Goal: Transaction & Acquisition: Download file/media

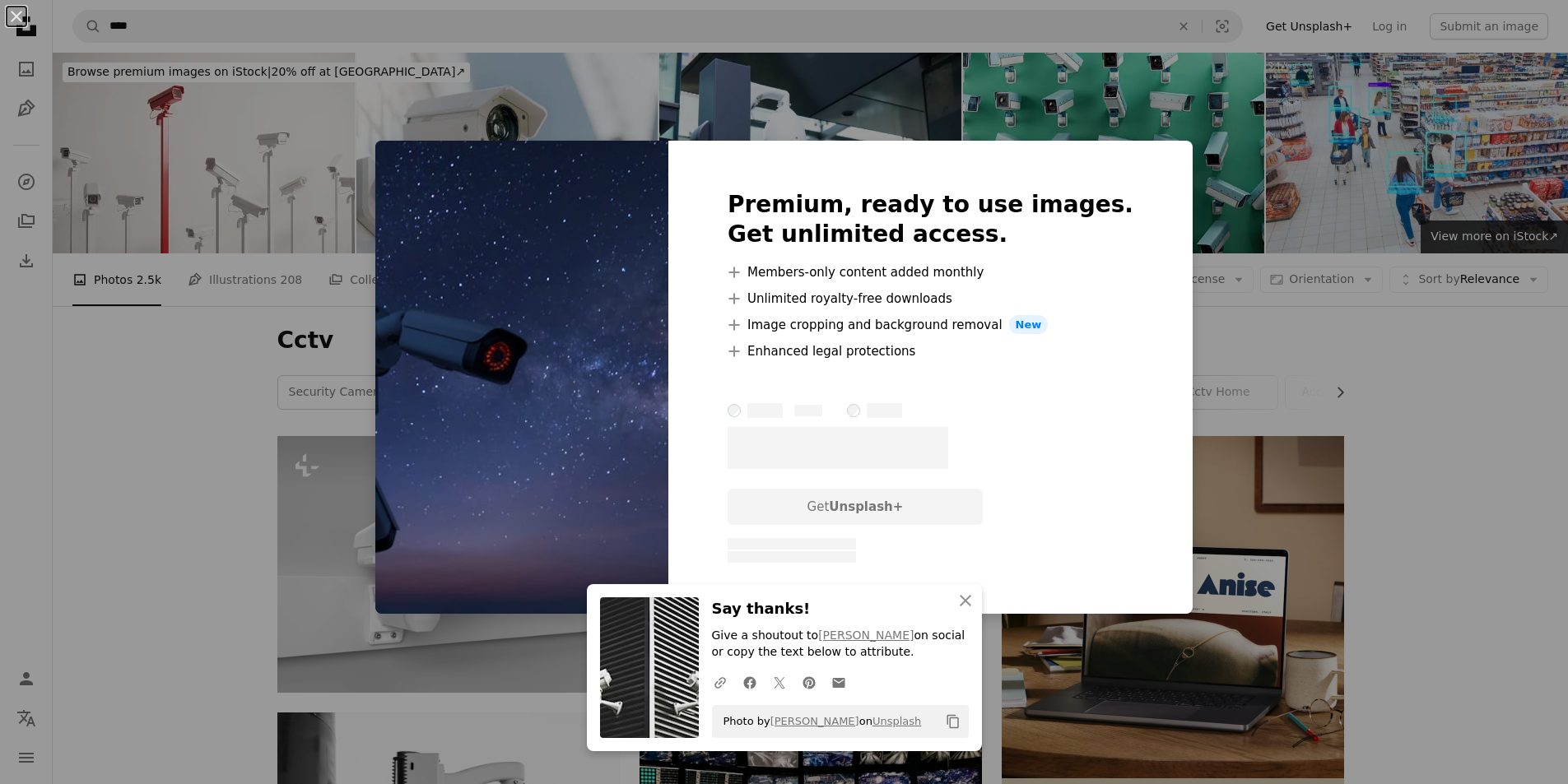
scroll to position [1728, 0]
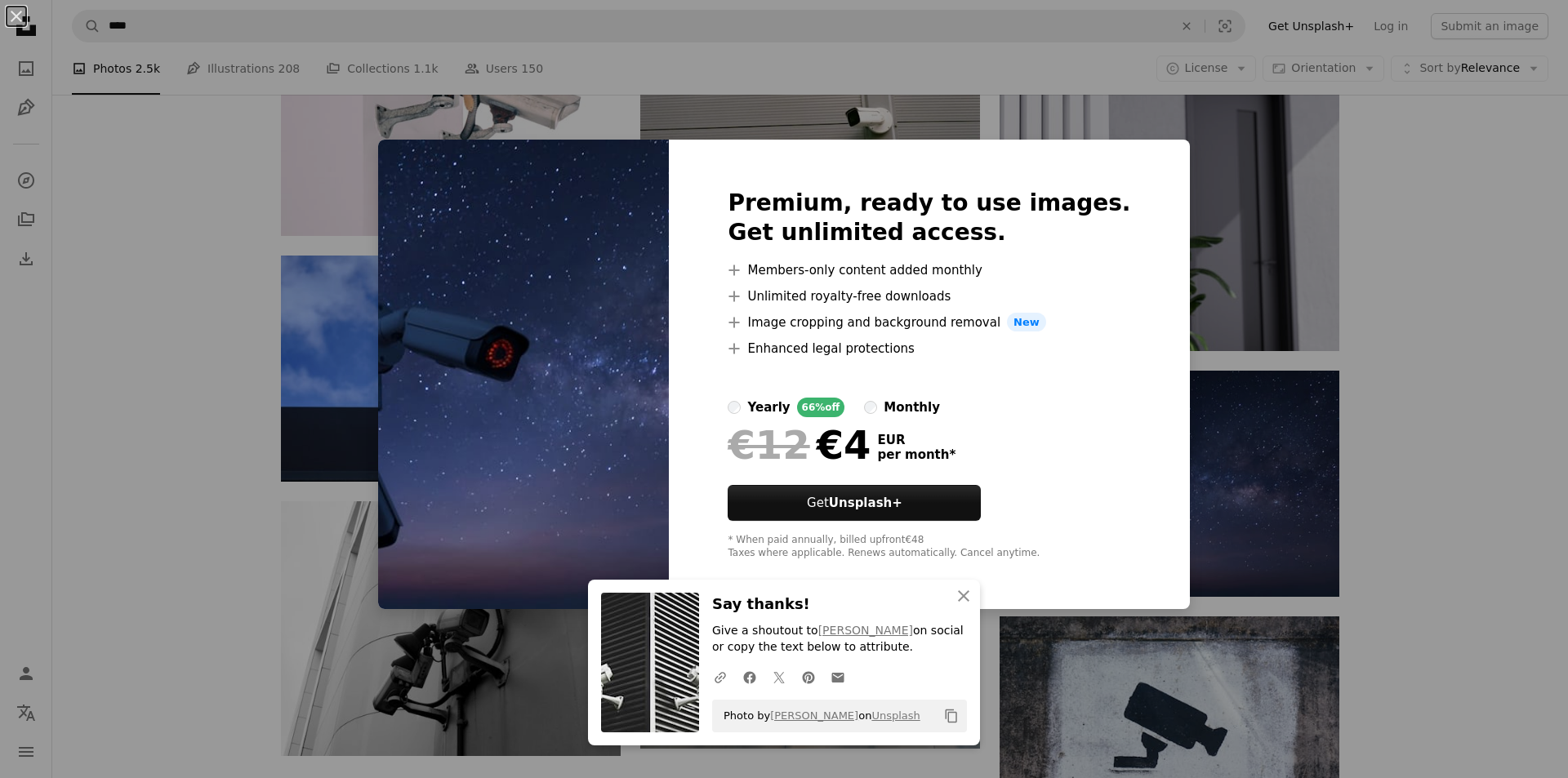
click at [1220, 443] on div "An X shape Premium, ready to use images. Get unlimited access. A plus sign Memb…" at bounding box center [784, 389] width 1568 height 778
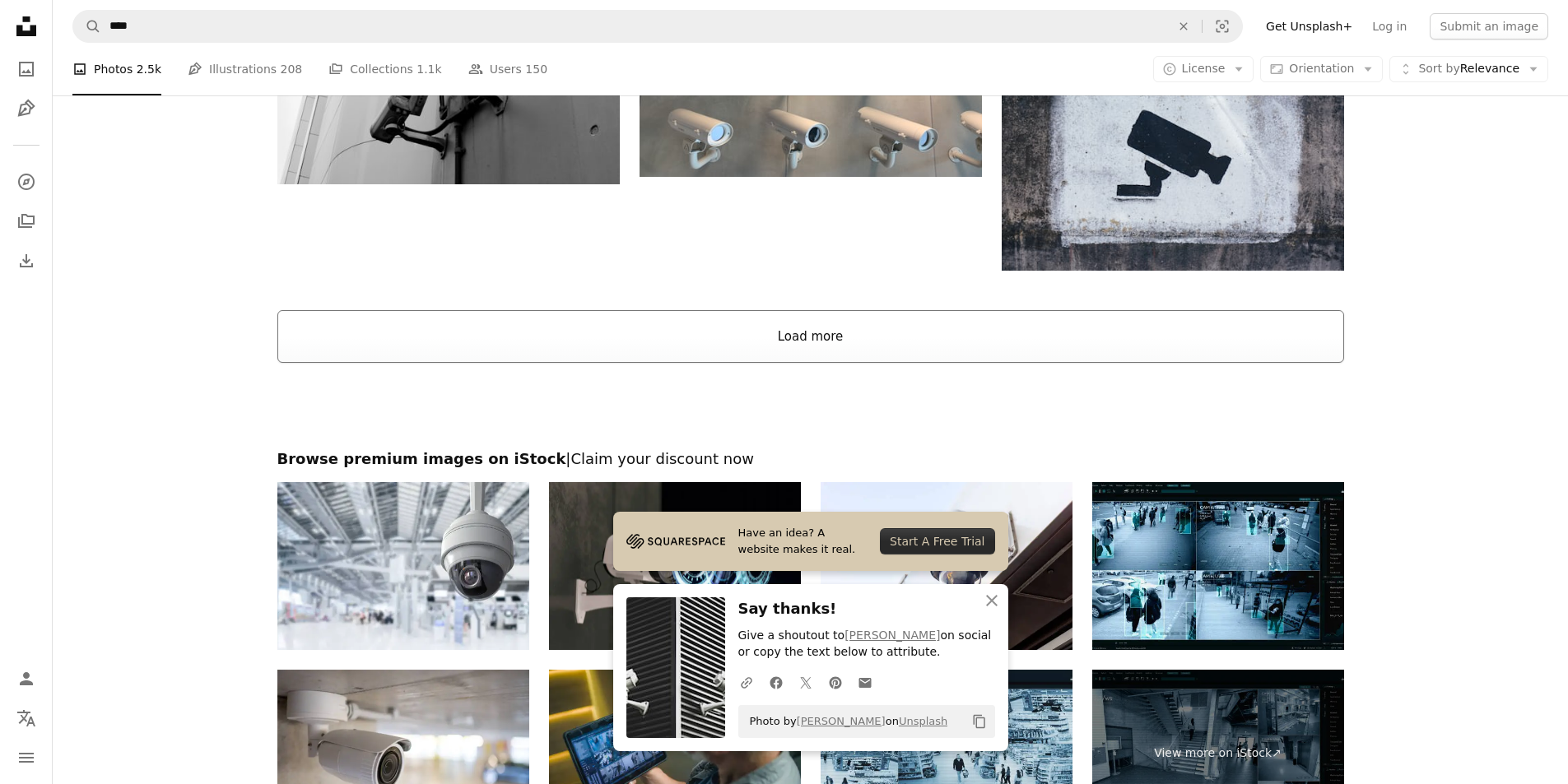
click at [936, 348] on button "Load more" at bounding box center [811, 337] width 1067 height 52
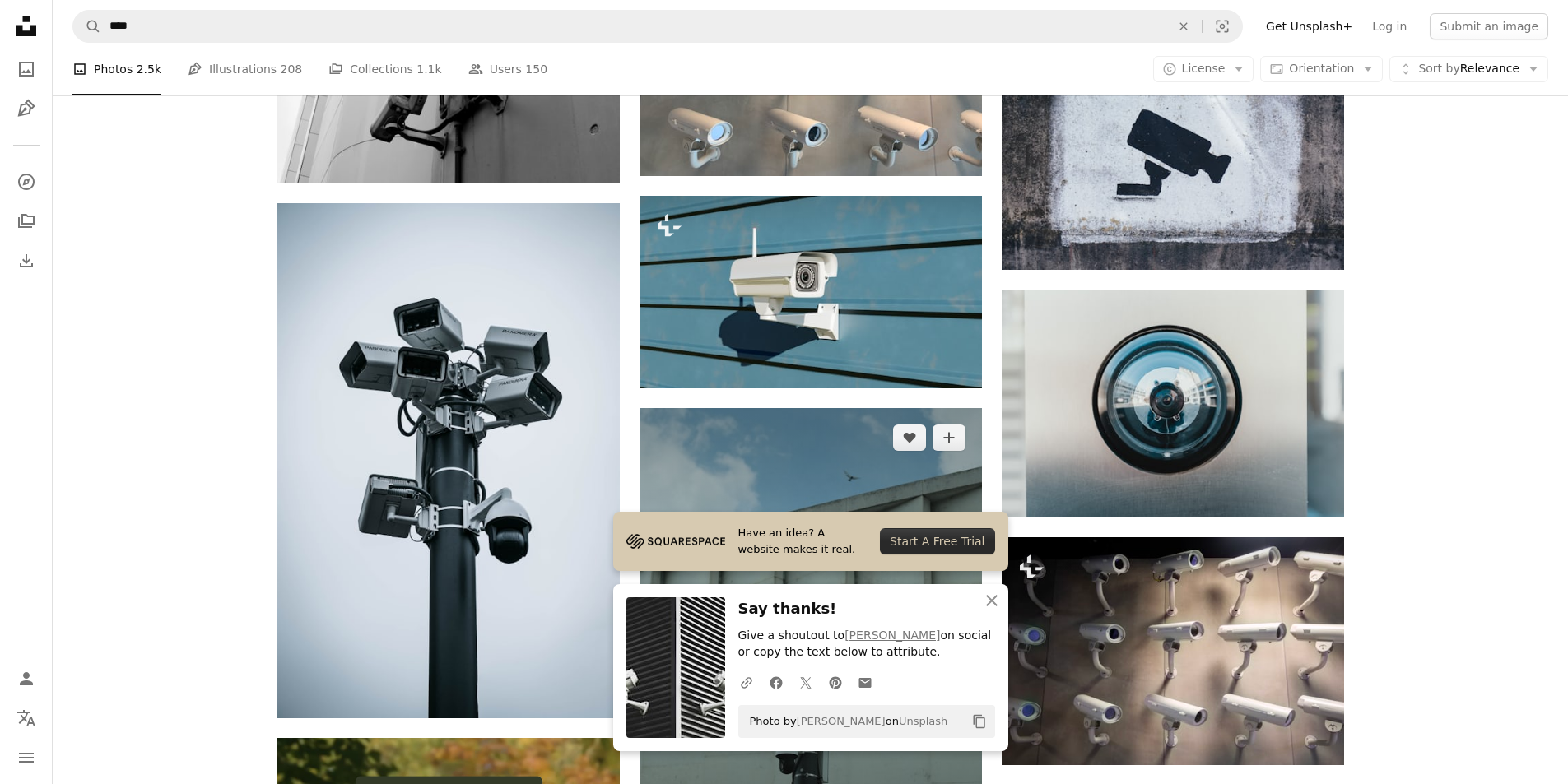
scroll to position [2468, 0]
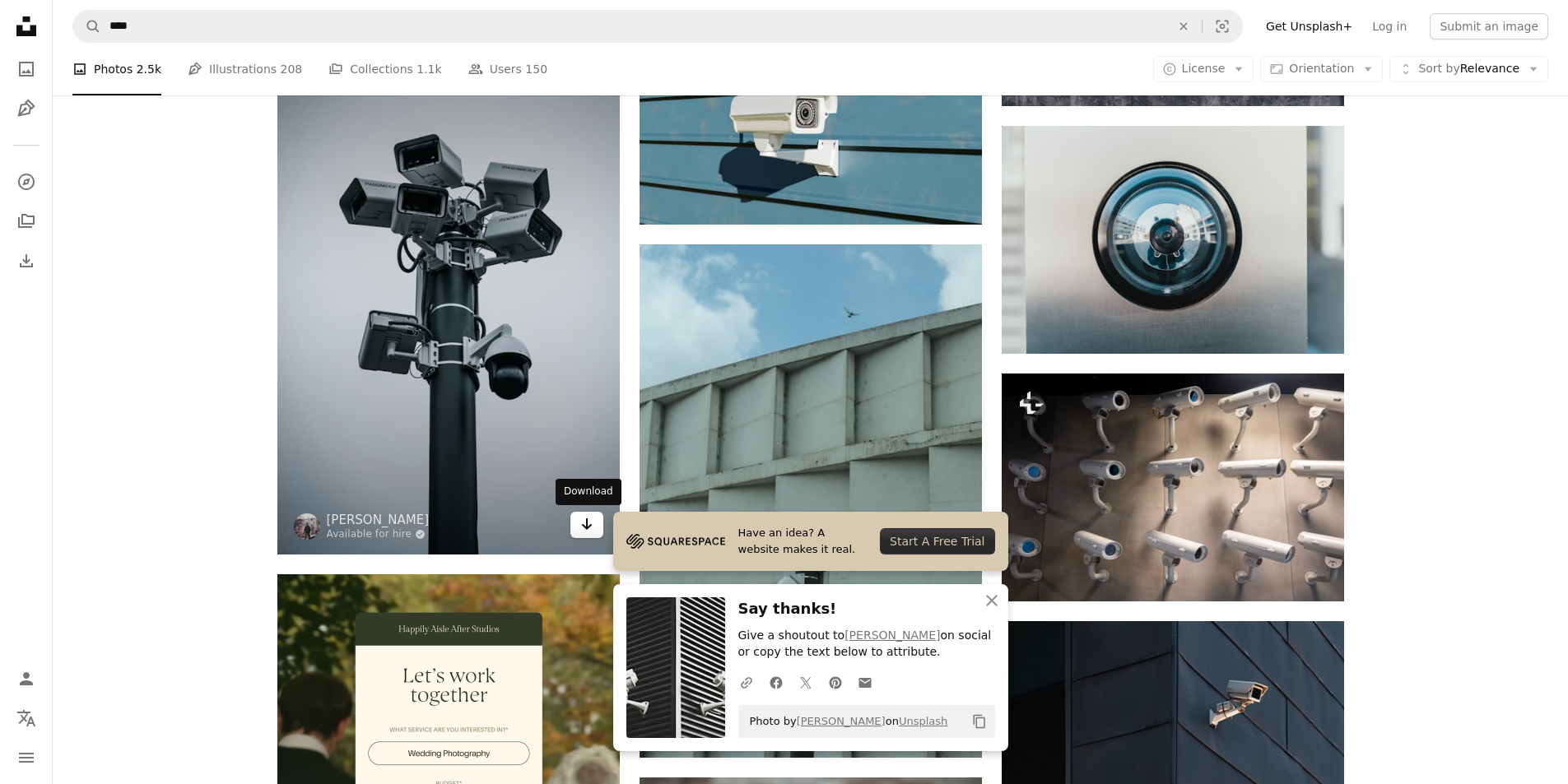
click at [578, 518] on link "Arrow pointing down" at bounding box center [586, 524] width 33 height 26
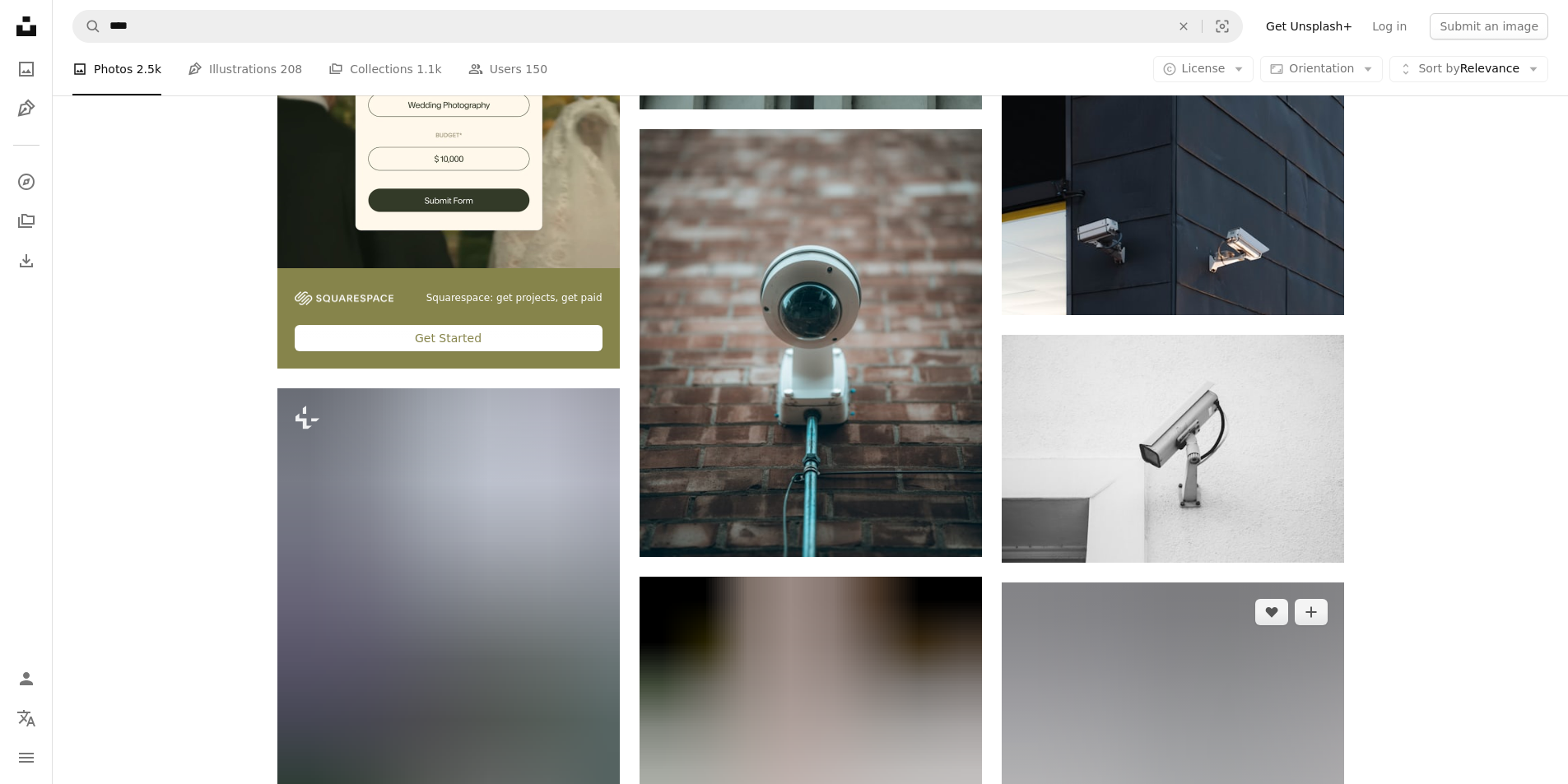
scroll to position [3373, 0]
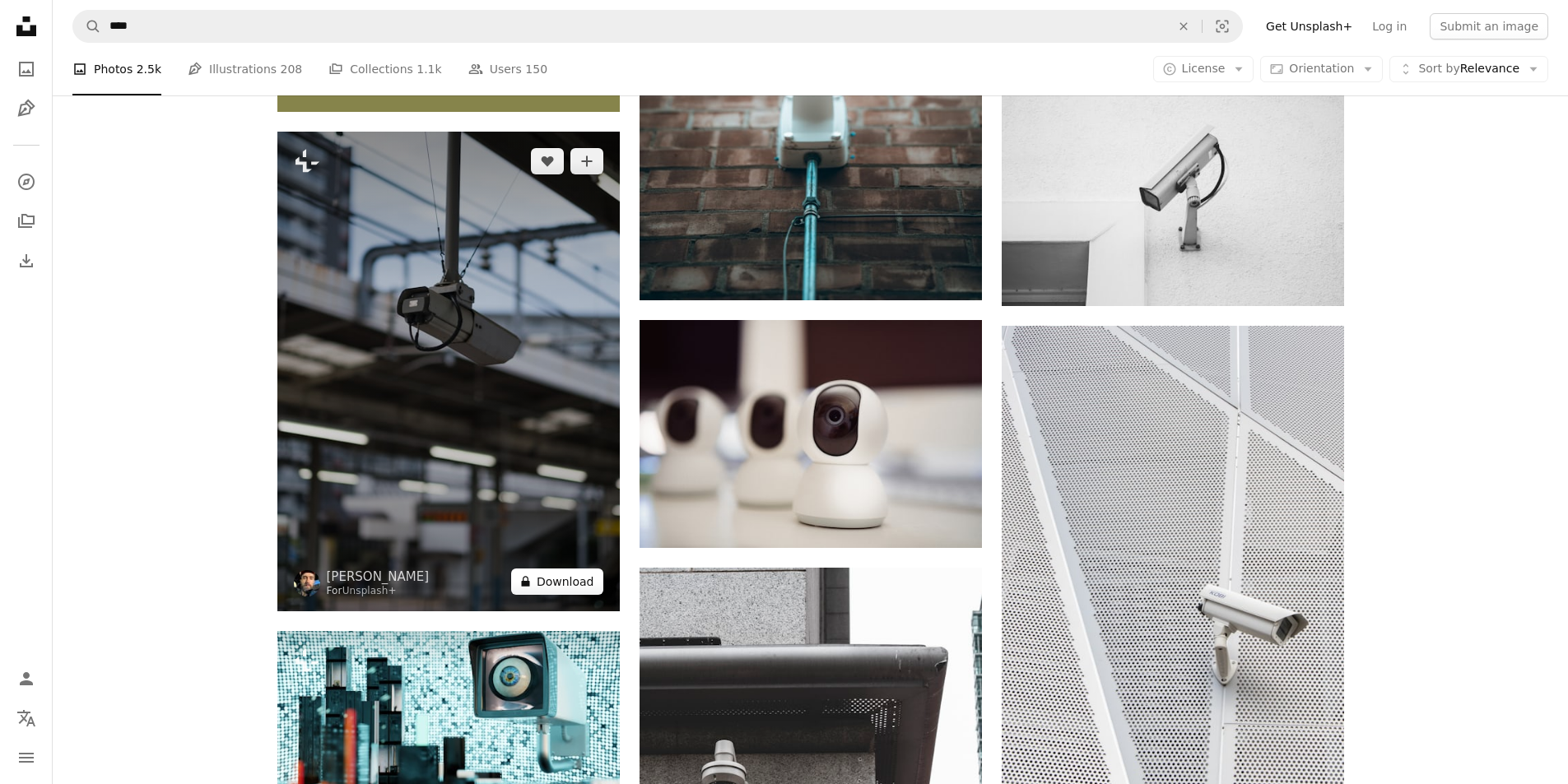
click at [579, 577] on button "A lock Download" at bounding box center [557, 581] width 92 height 26
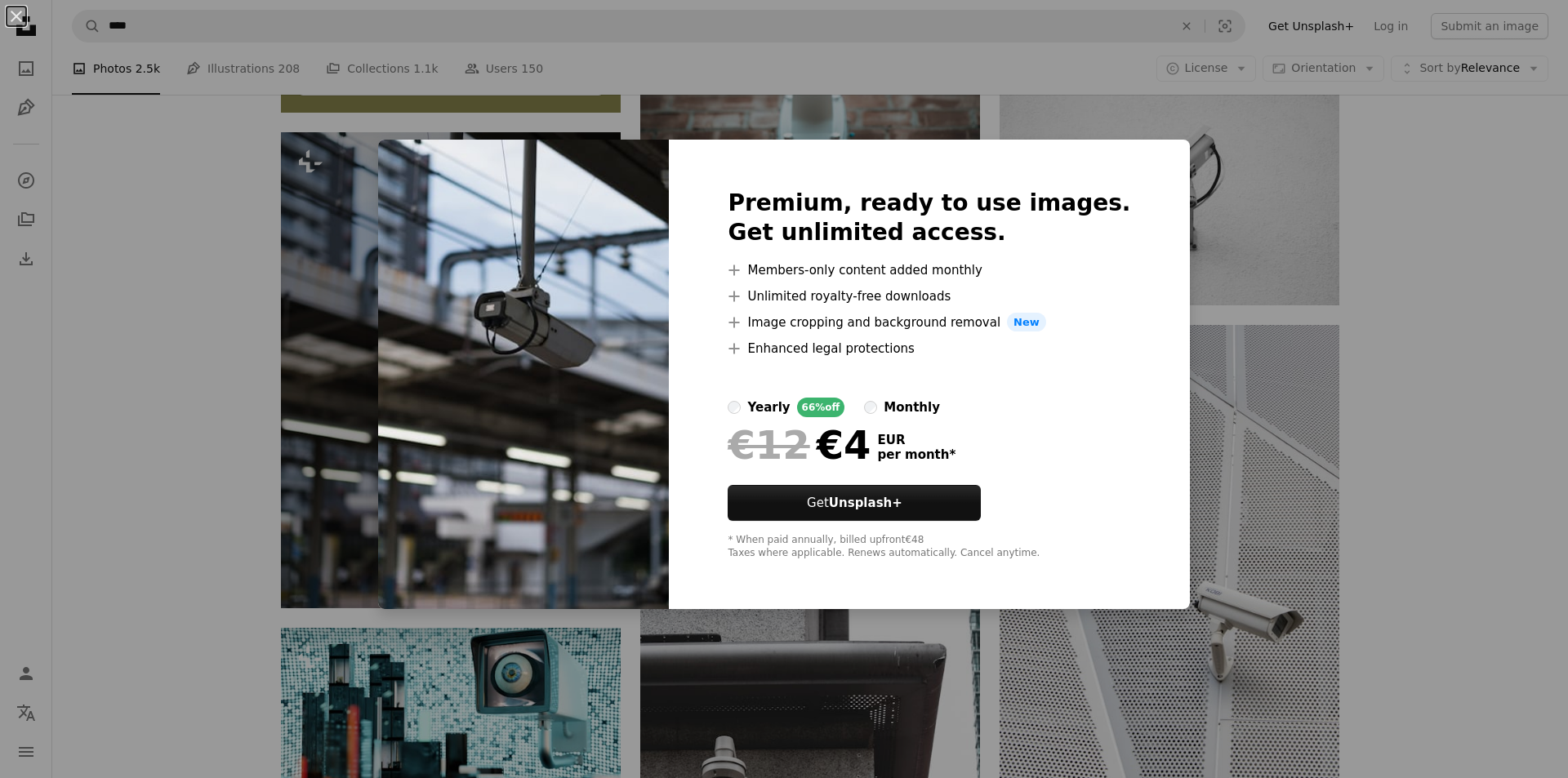
click at [598, 480] on img at bounding box center [523, 374] width 290 height 470
click at [1065, 163] on div "Premium, ready to use images. Get unlimited access. A plus sign Members-only co…" at bounding box center [929, 374] width 520 height 470
click at [1215, 126] on div "An X shape Premium, ready to use images. Get unlimited access. A plus sign Memb…" at bounding box center [784, 389] width 1568 height 778
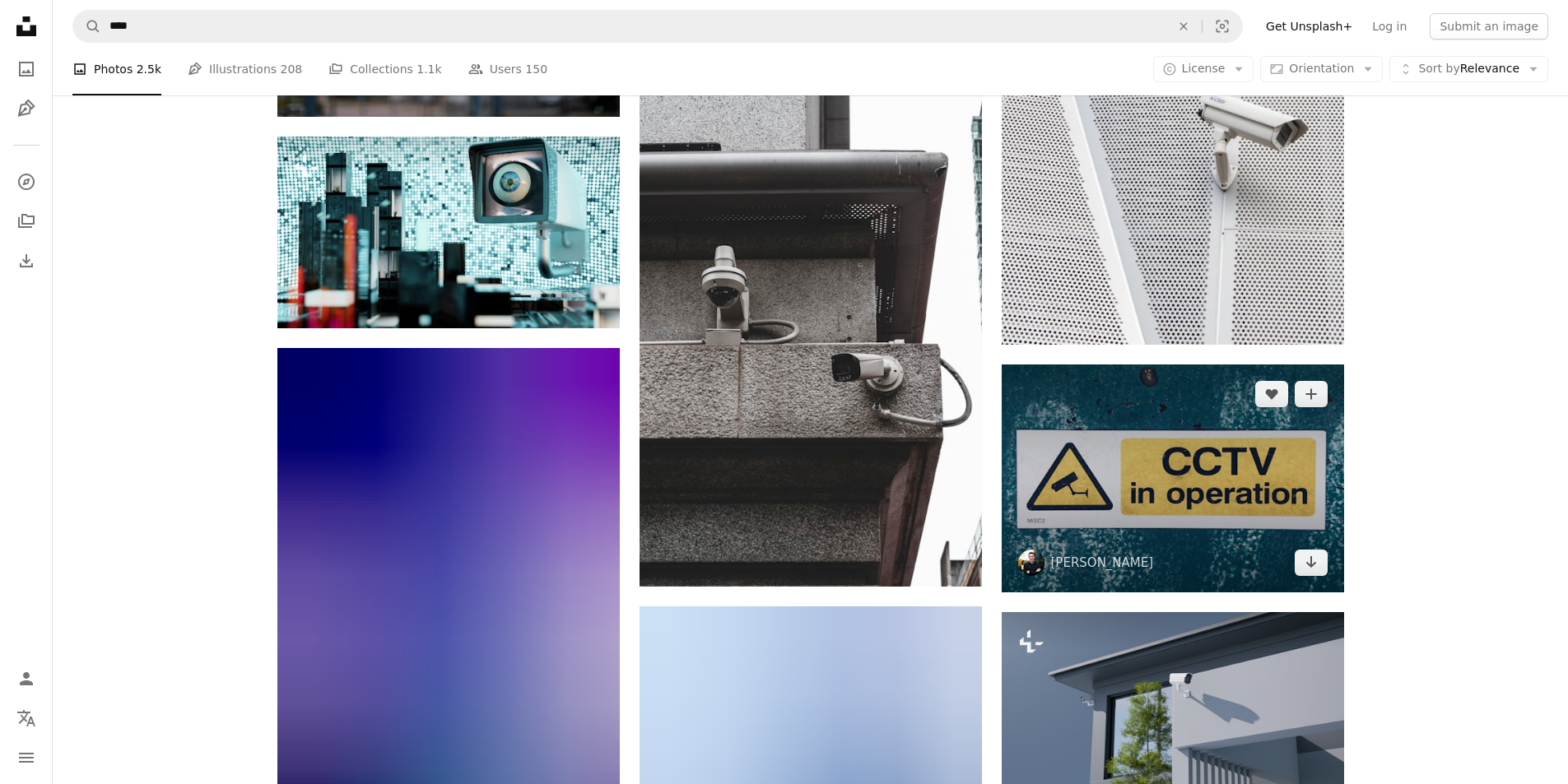
scroll to position [4114, 0]
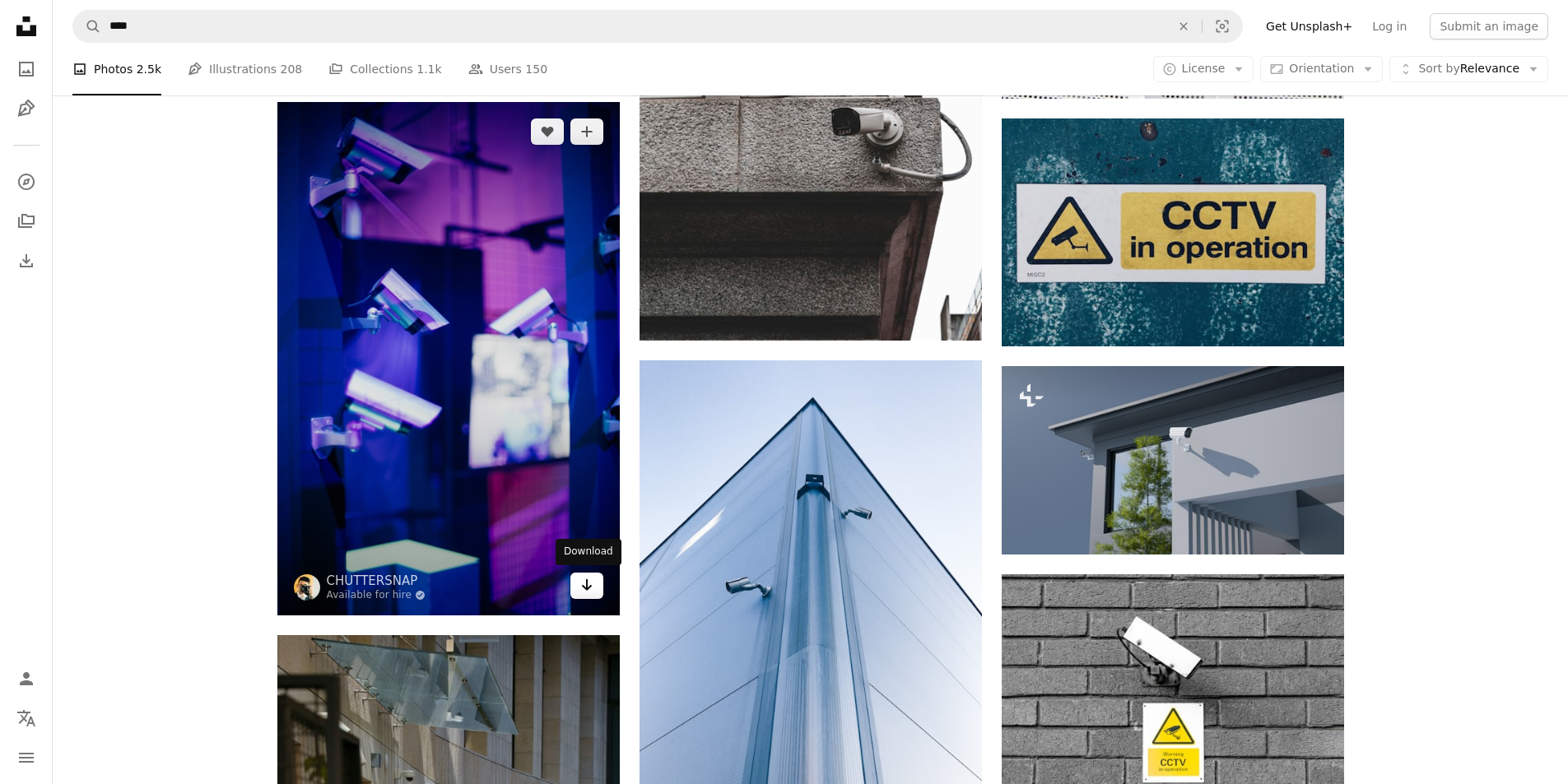
click at [591, 589] on icon "Arrow pointing down" at bounding box center [587, 584] width 14 height 19
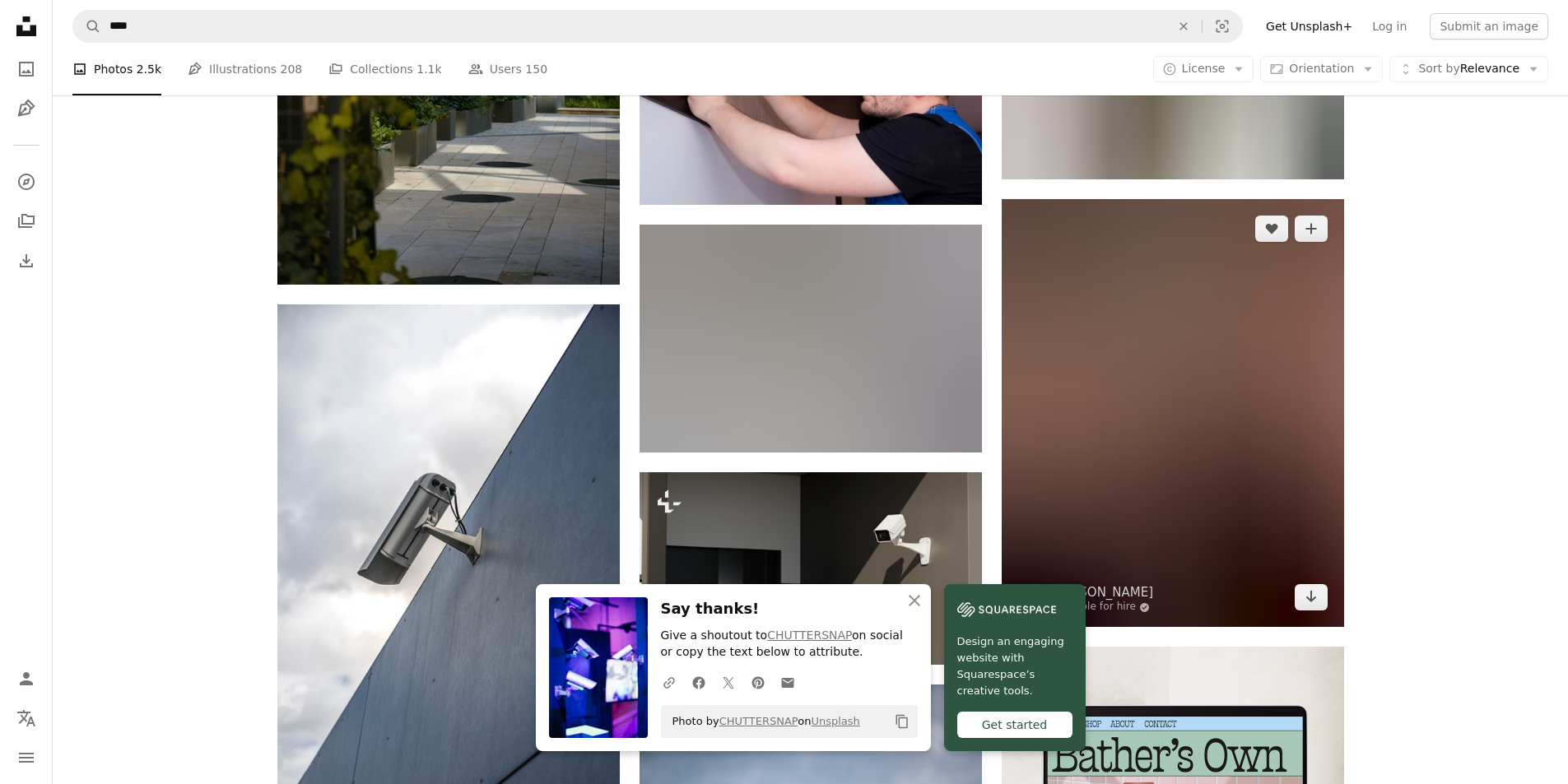
scroll to position [5101, 0]
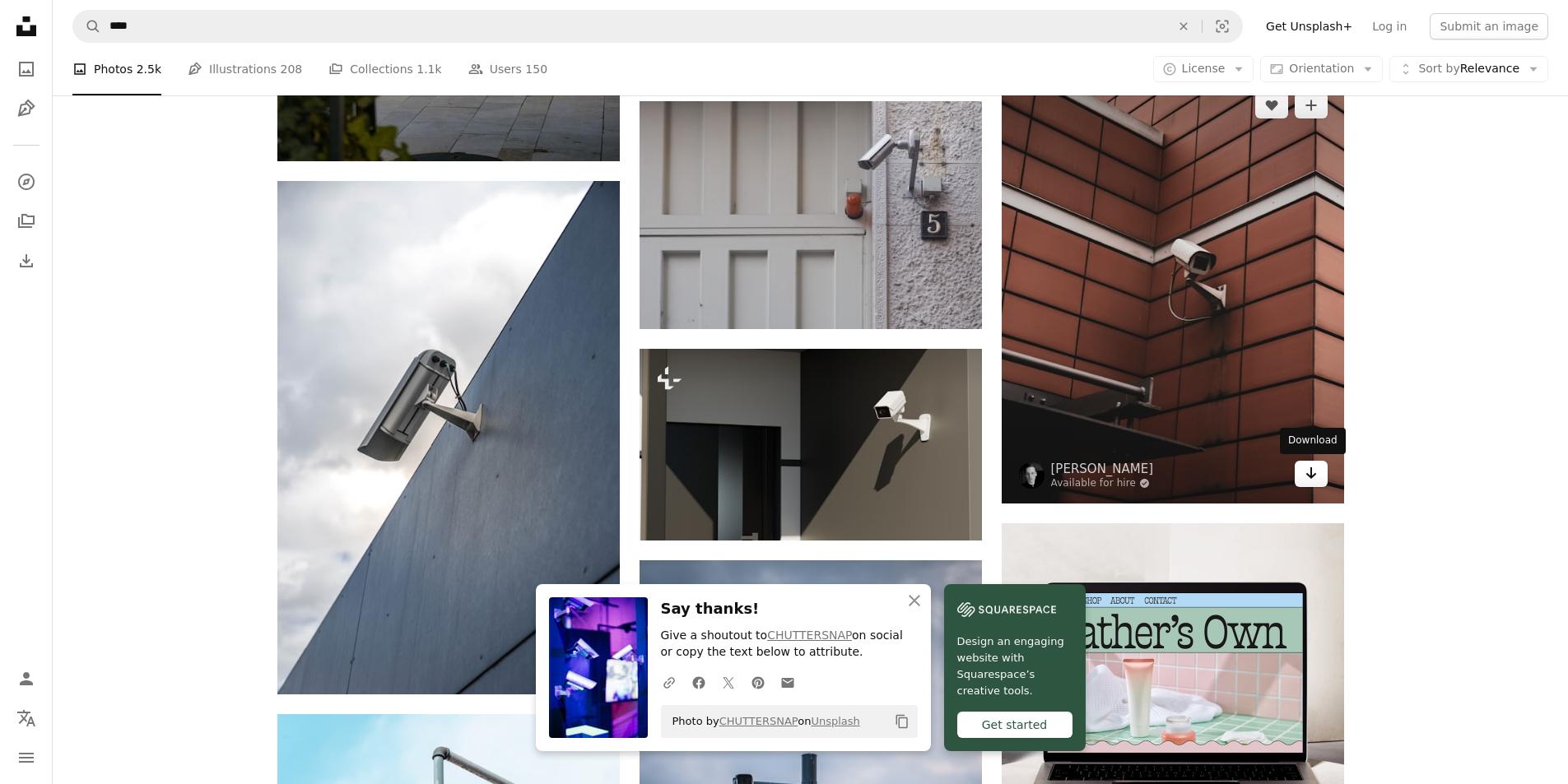
click at [1312, 478] on icon "Arrow pointing down" at bounding box center [1312, 473] width 14 height 19
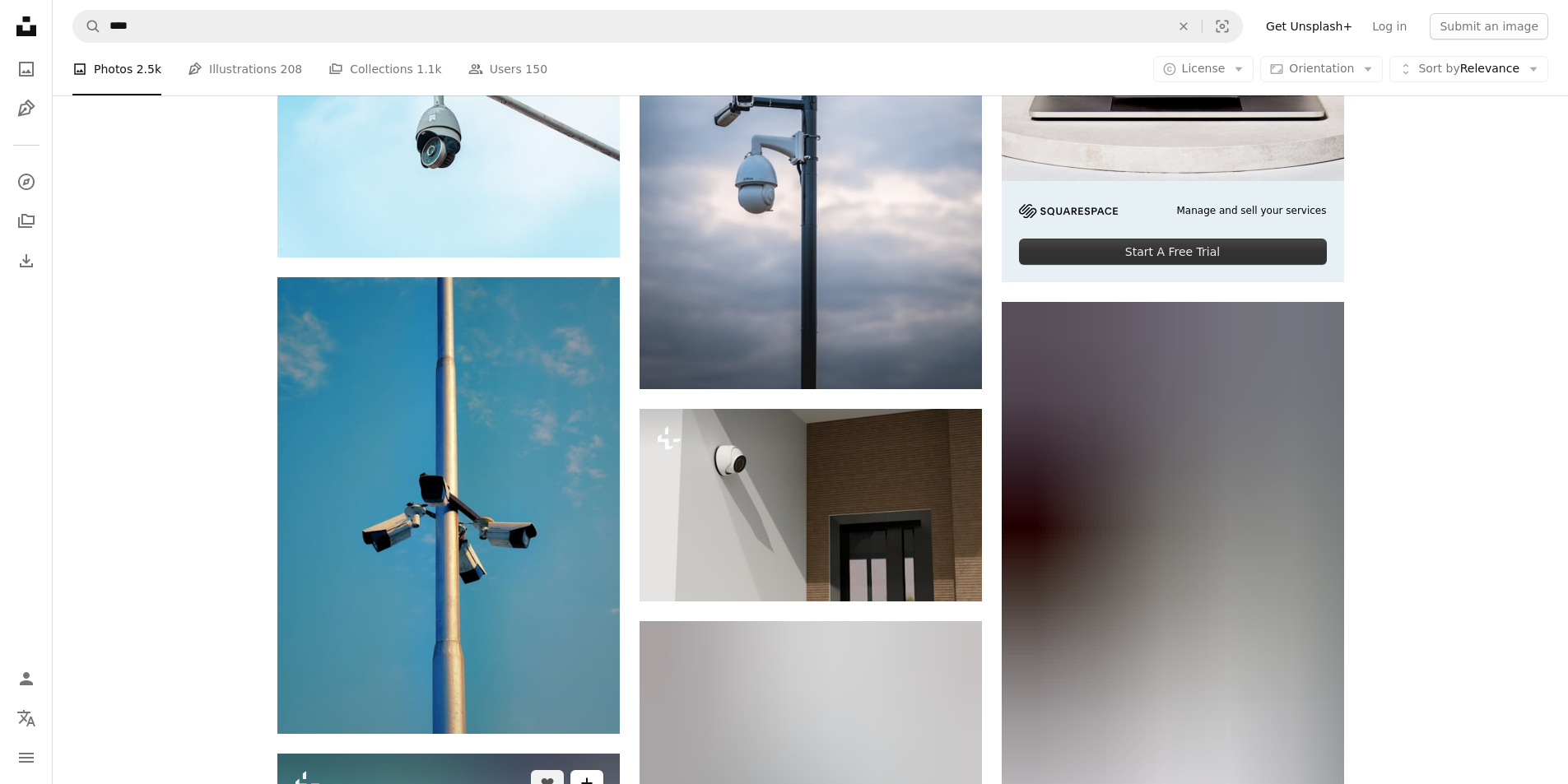
scroll to position [6006, 0]
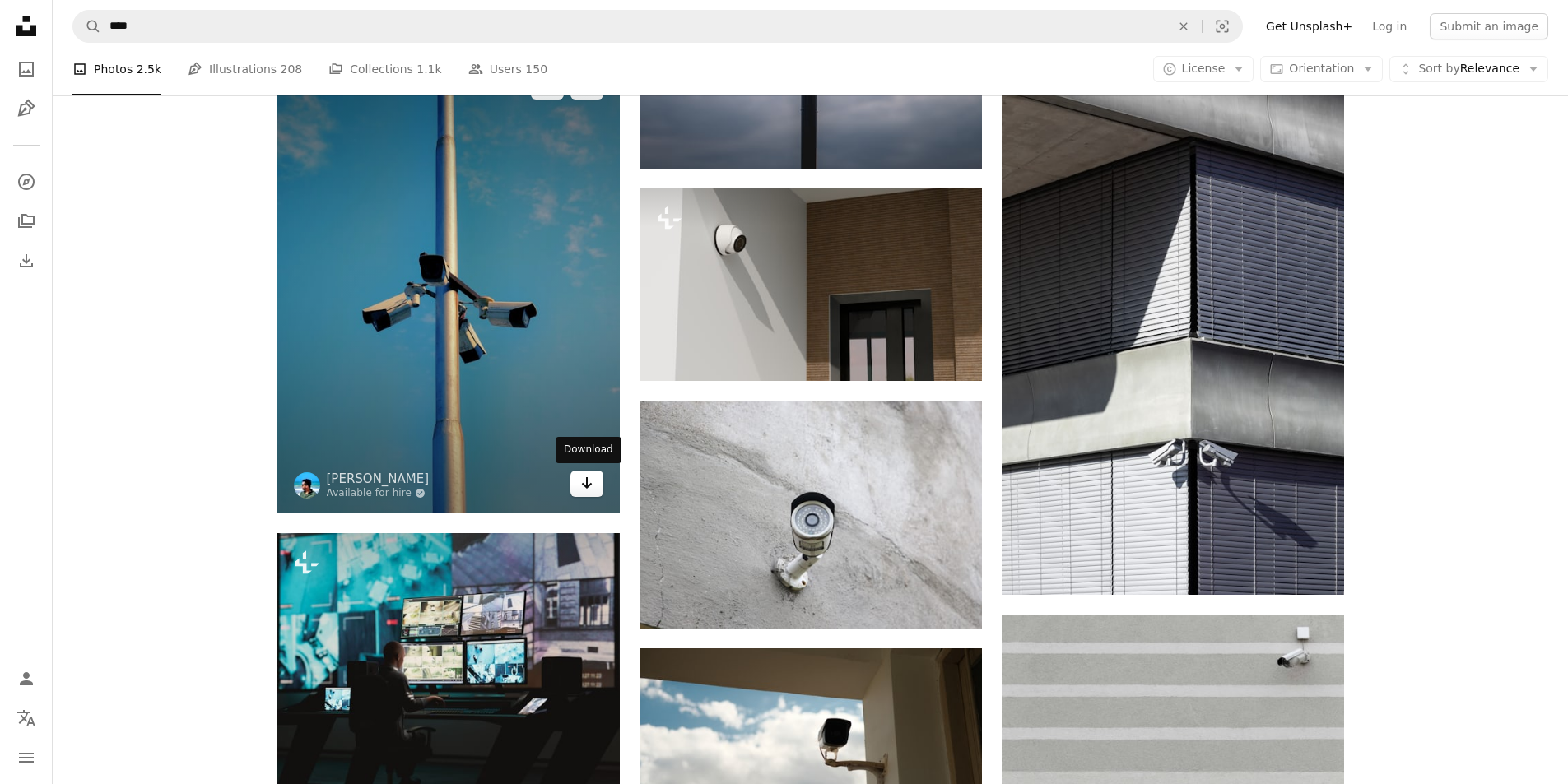
click at [591, 486] on icon "Arrow pointing down" at bounding box center [587, 482] width 14 height 19
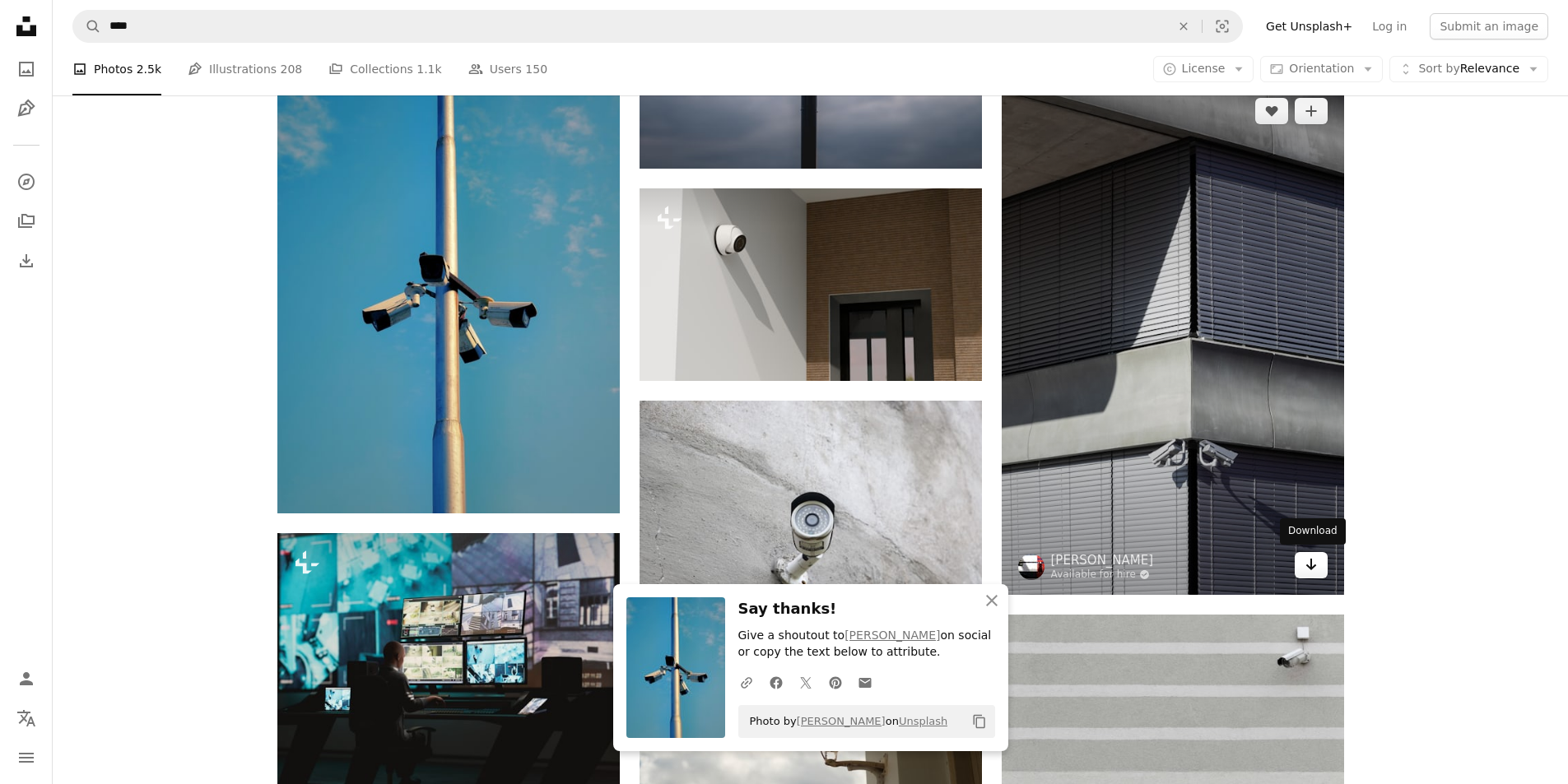
click at [1307, 557] on icon "Arrow pointing down" at bounding box center [1312, 564] width 14 height 19
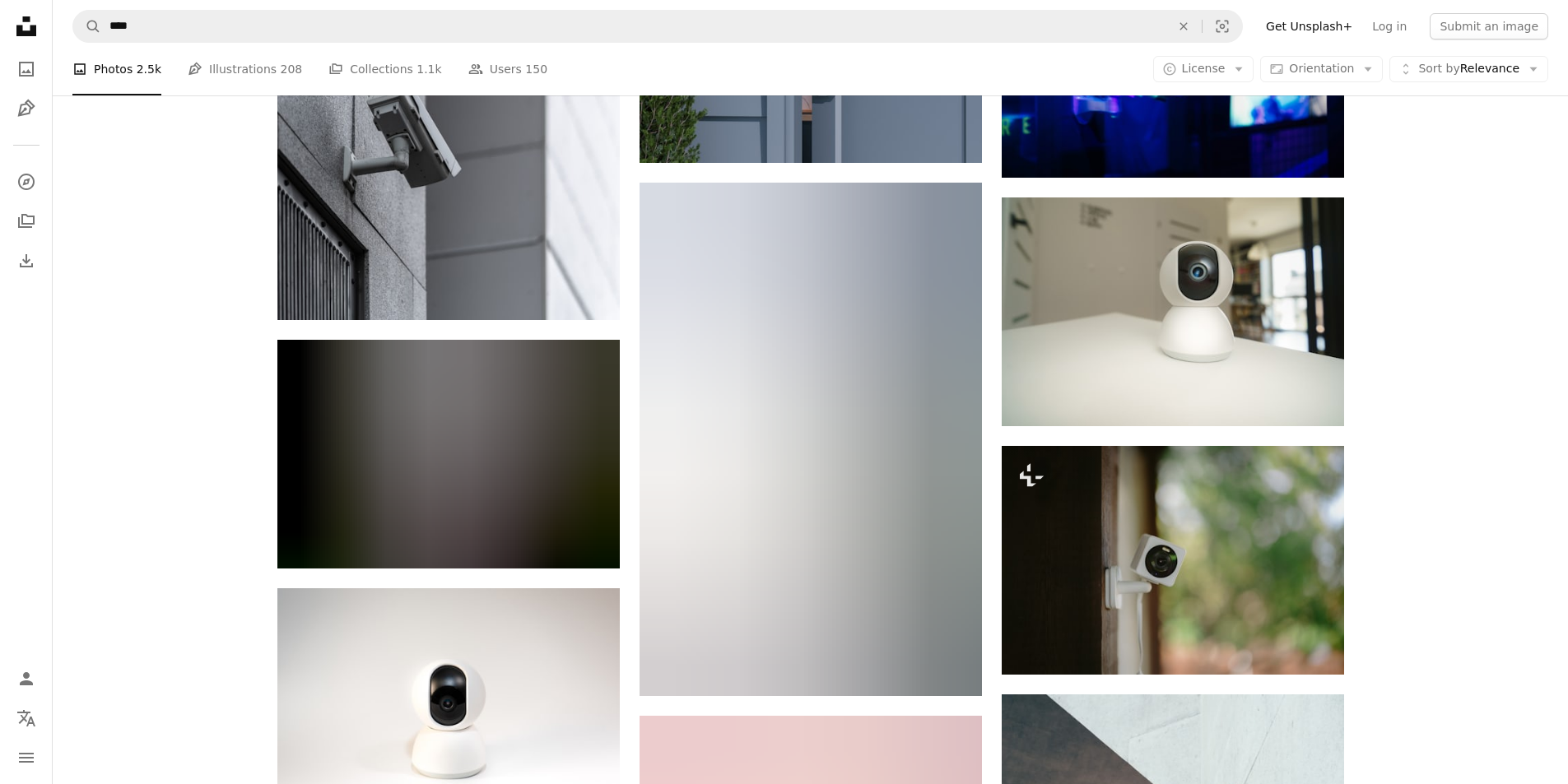
scroll to position [8062, 0]
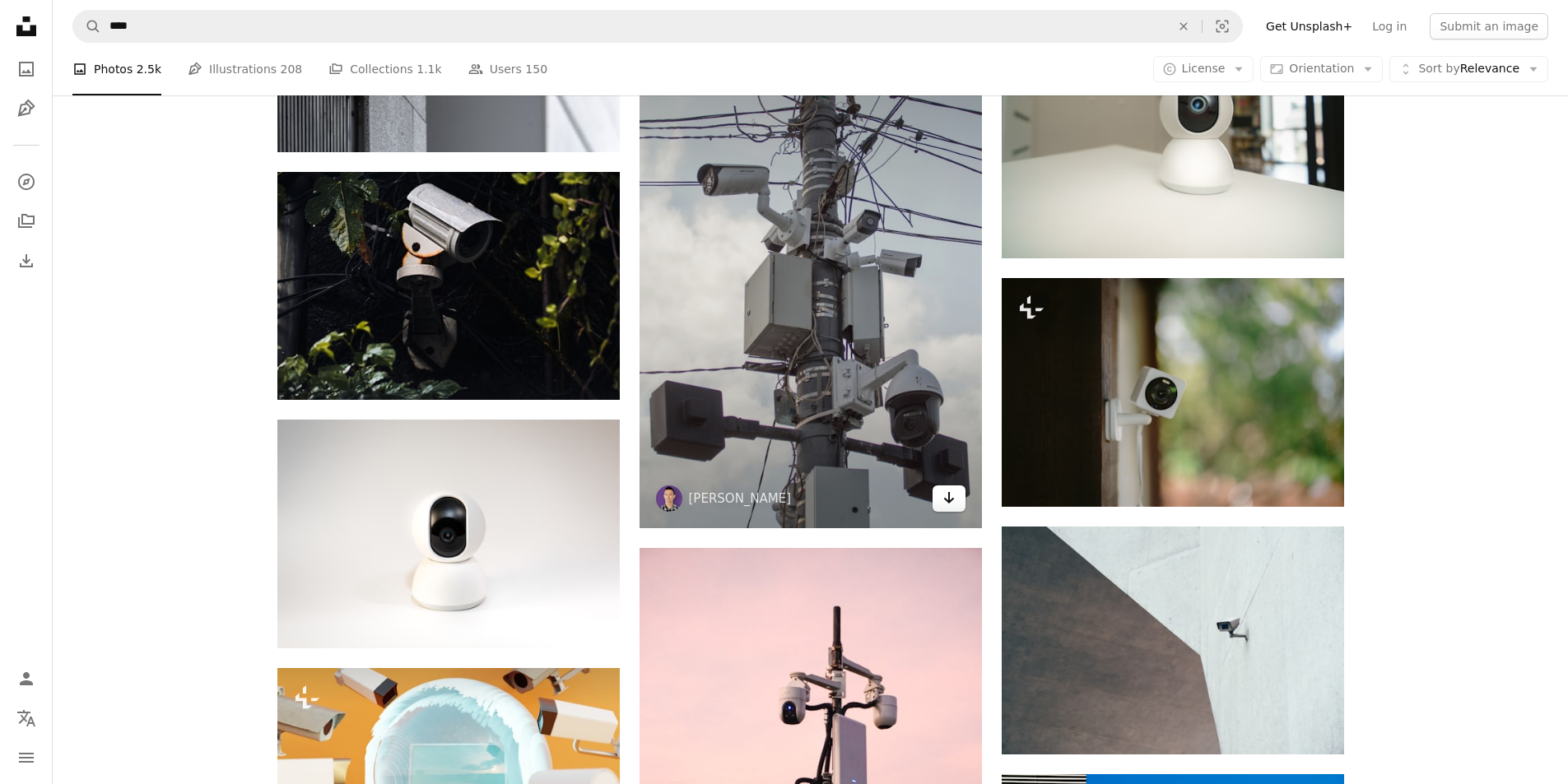
click at [938, 496] on link "Arrow pointing down" at bounding box center [949, 498] width 33 height 26
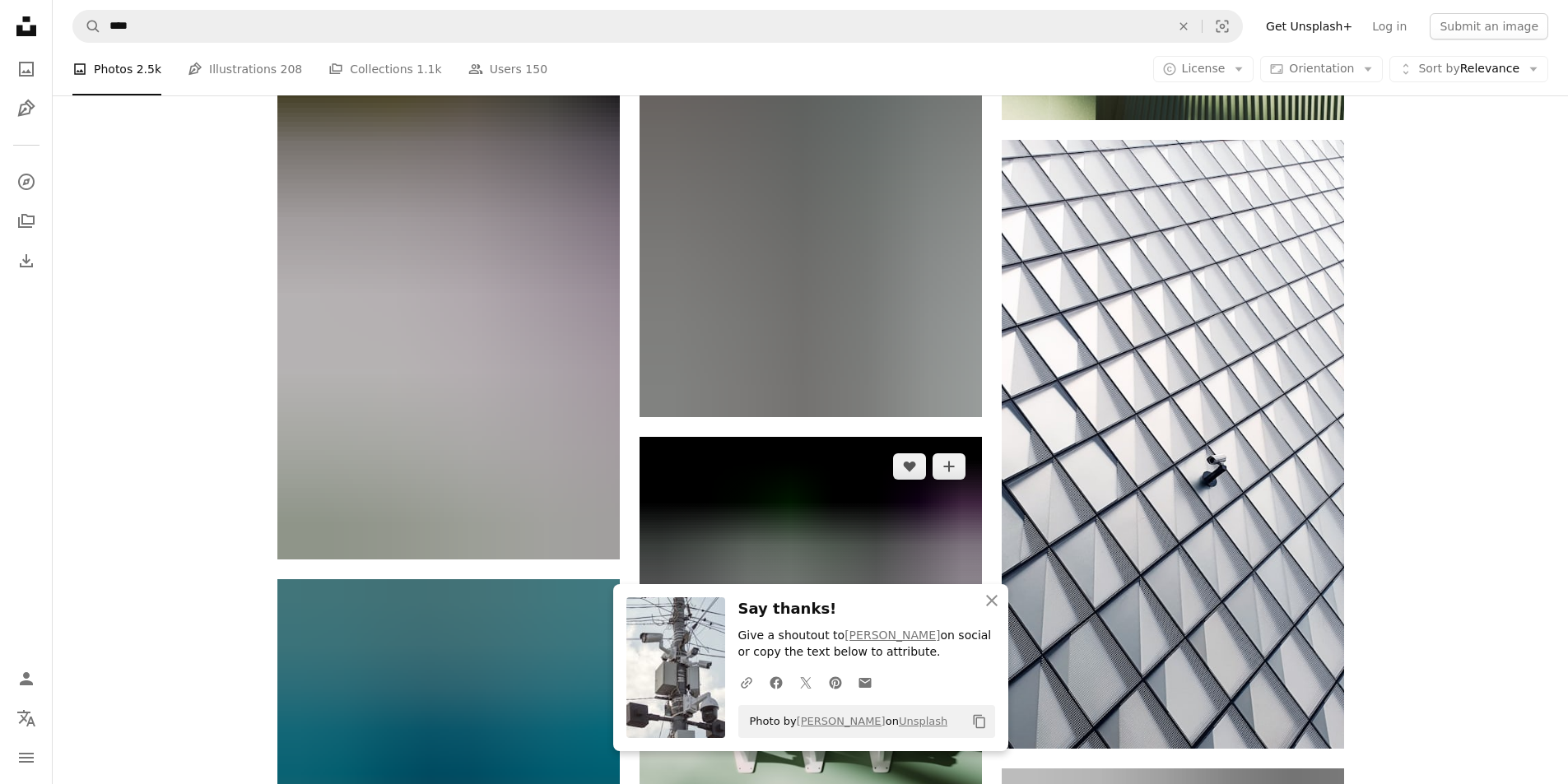
scroll to position [9296, 0]
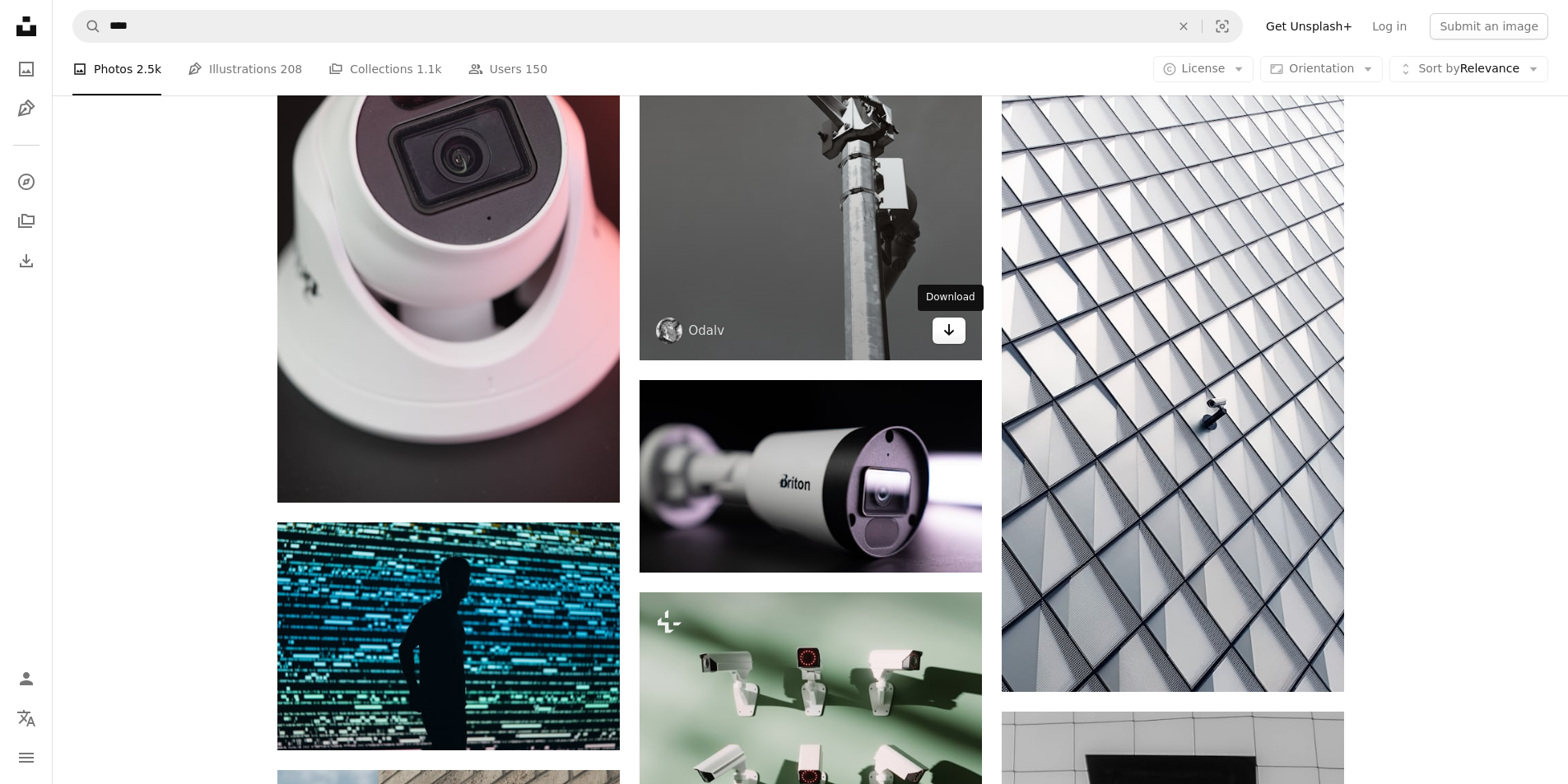
click at [957, 332] on link "Arrow pointing down" at bounding box center [949, 330] width 33 height 26
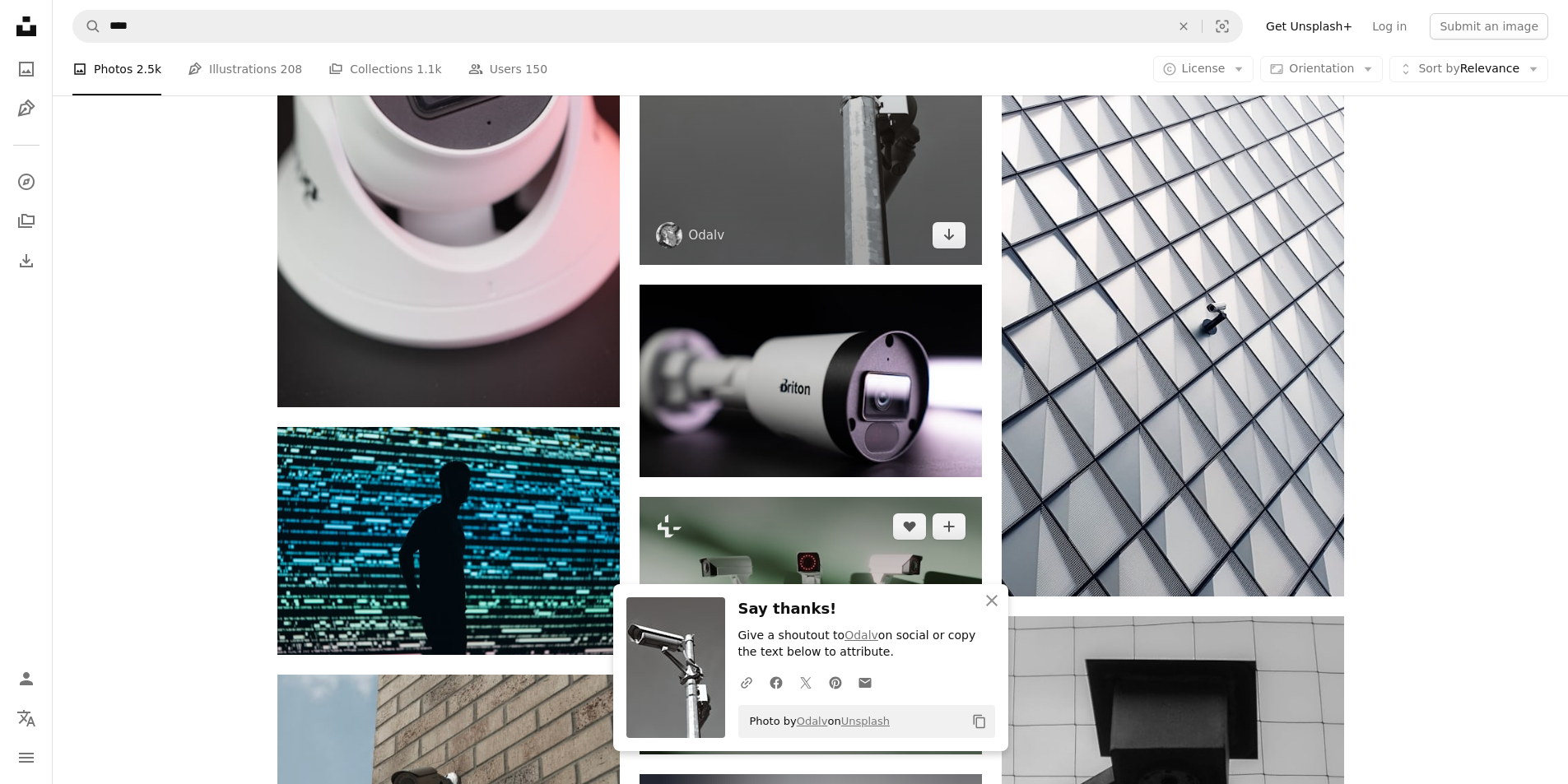
scroll to position [9625, 0]
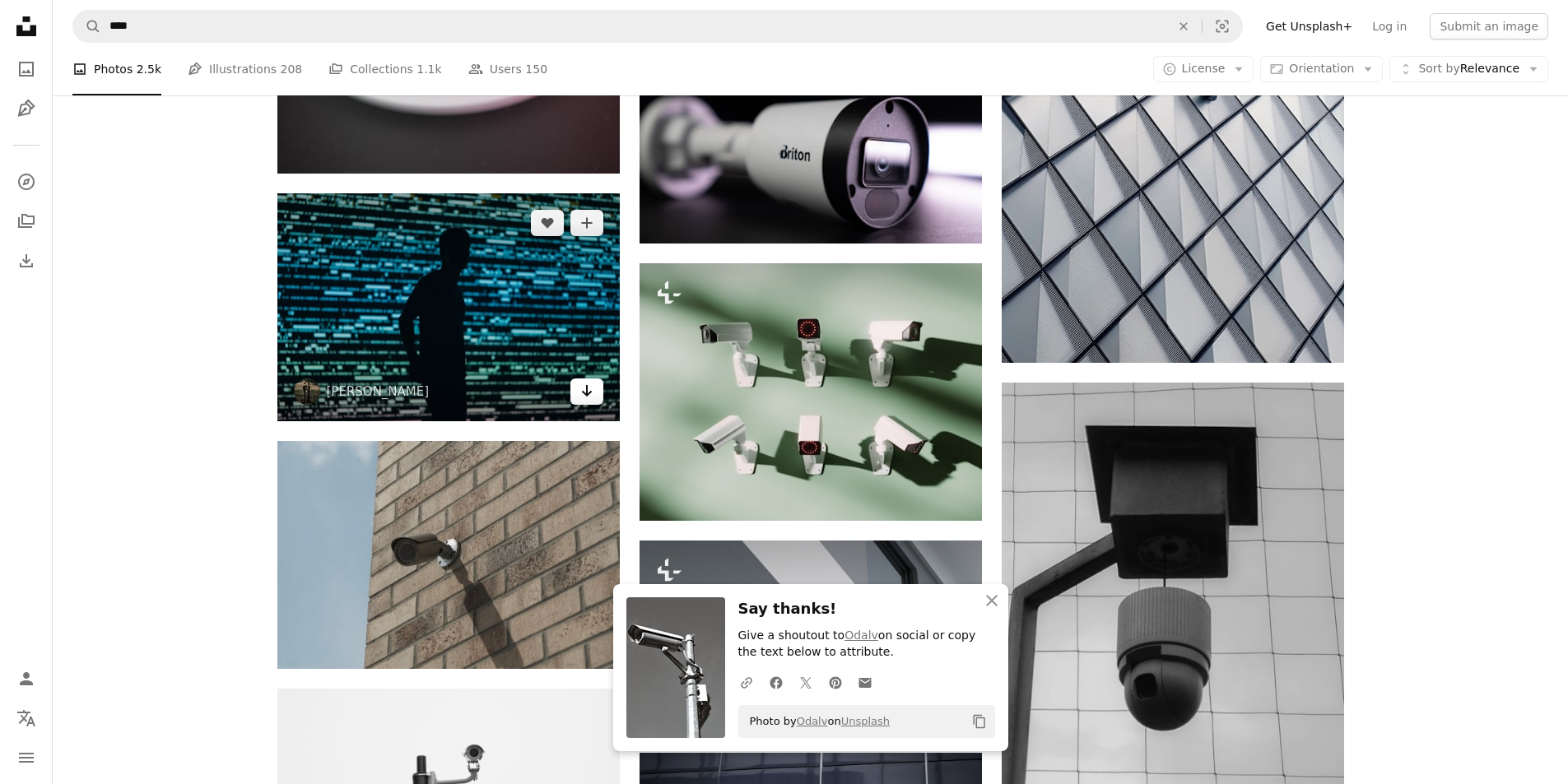
click at [591, 392] on icon "Arrow pointing down" at bounding box center [587, 390] width 14 height 19
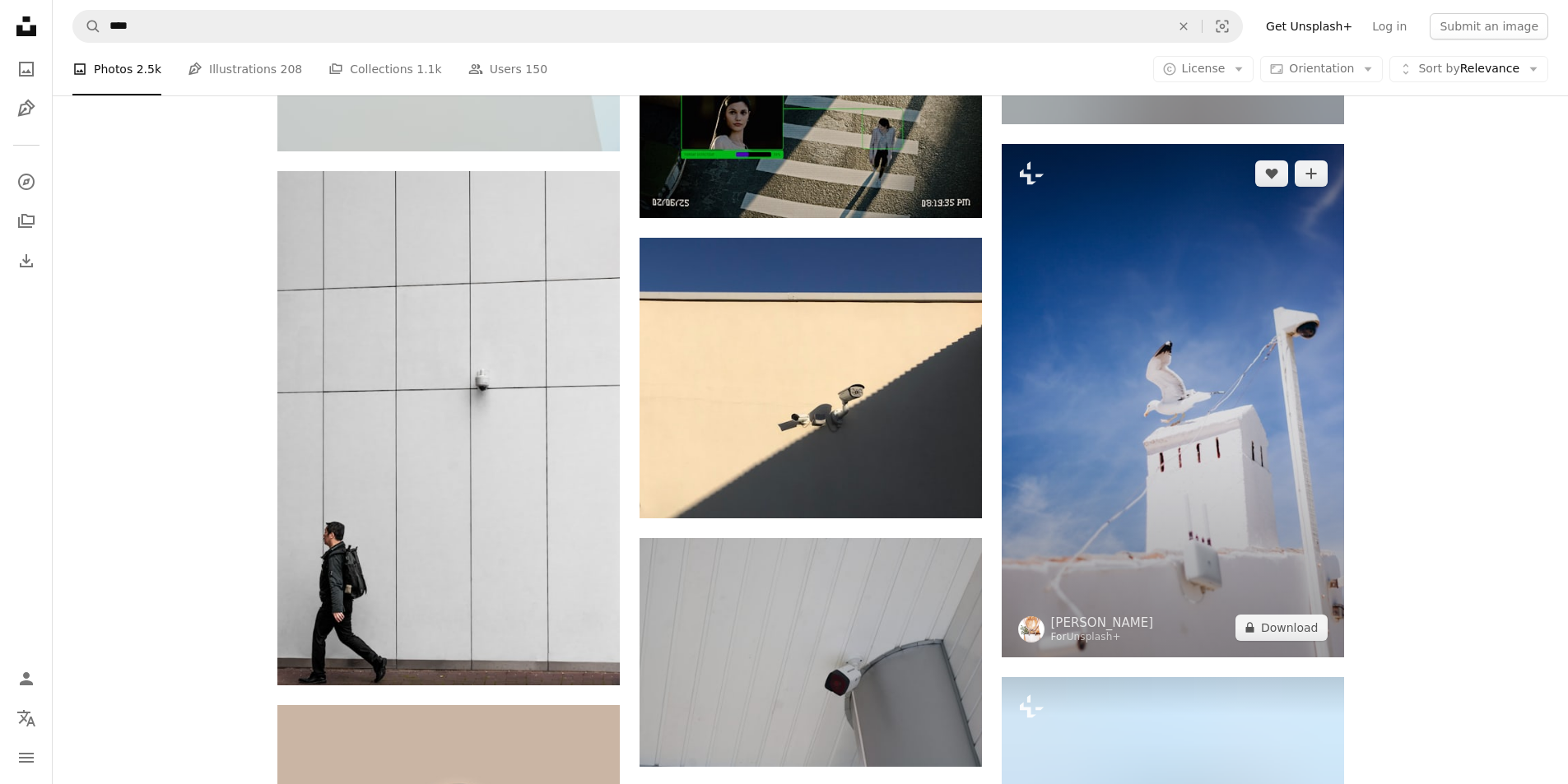
scroll to position [11106, 0]
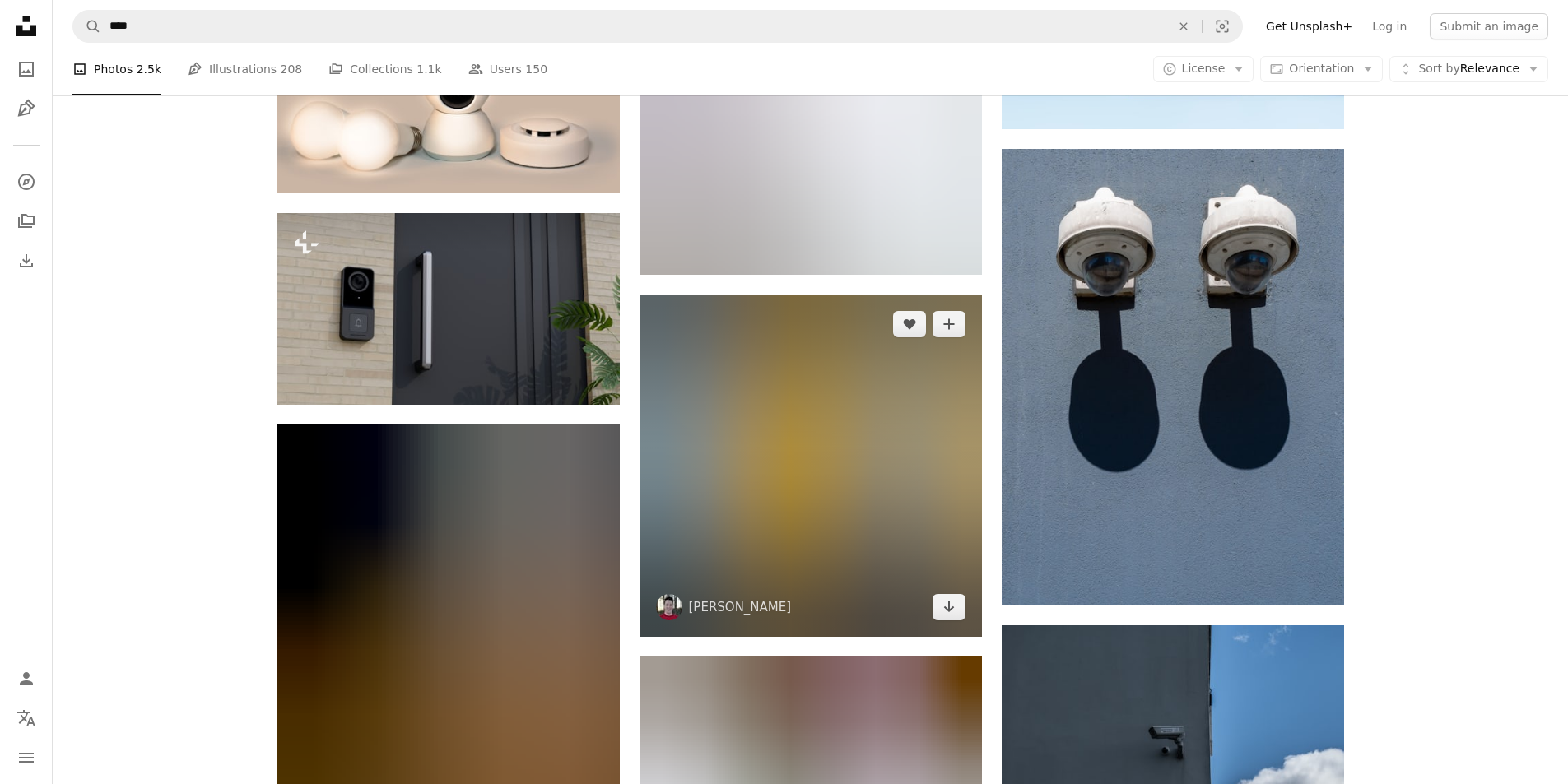
scroll to position [11846, 0]
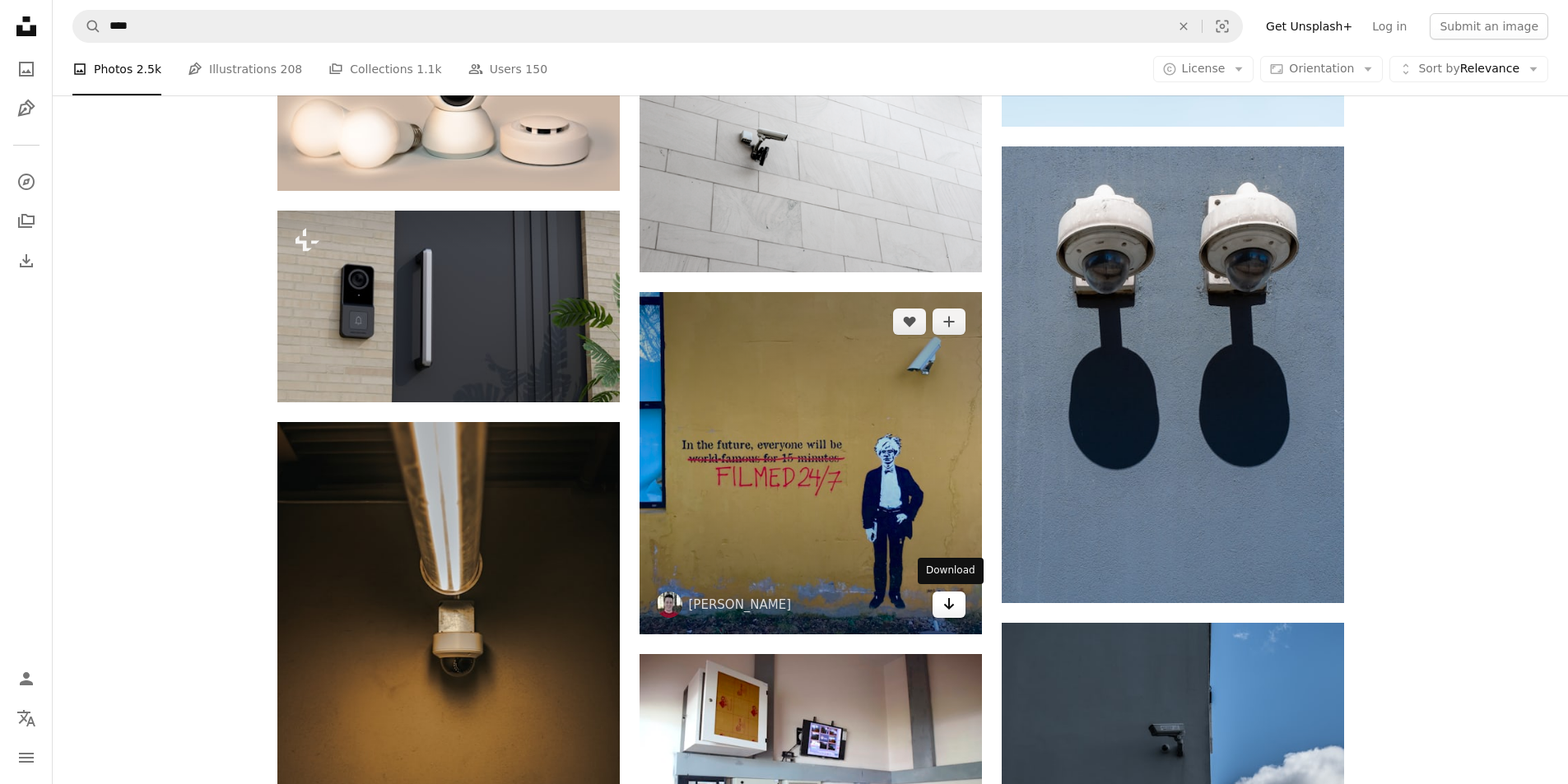
click at [938, 599] on link "Arrow pointing down" at bounding box center [949, 604] width 33 height 26
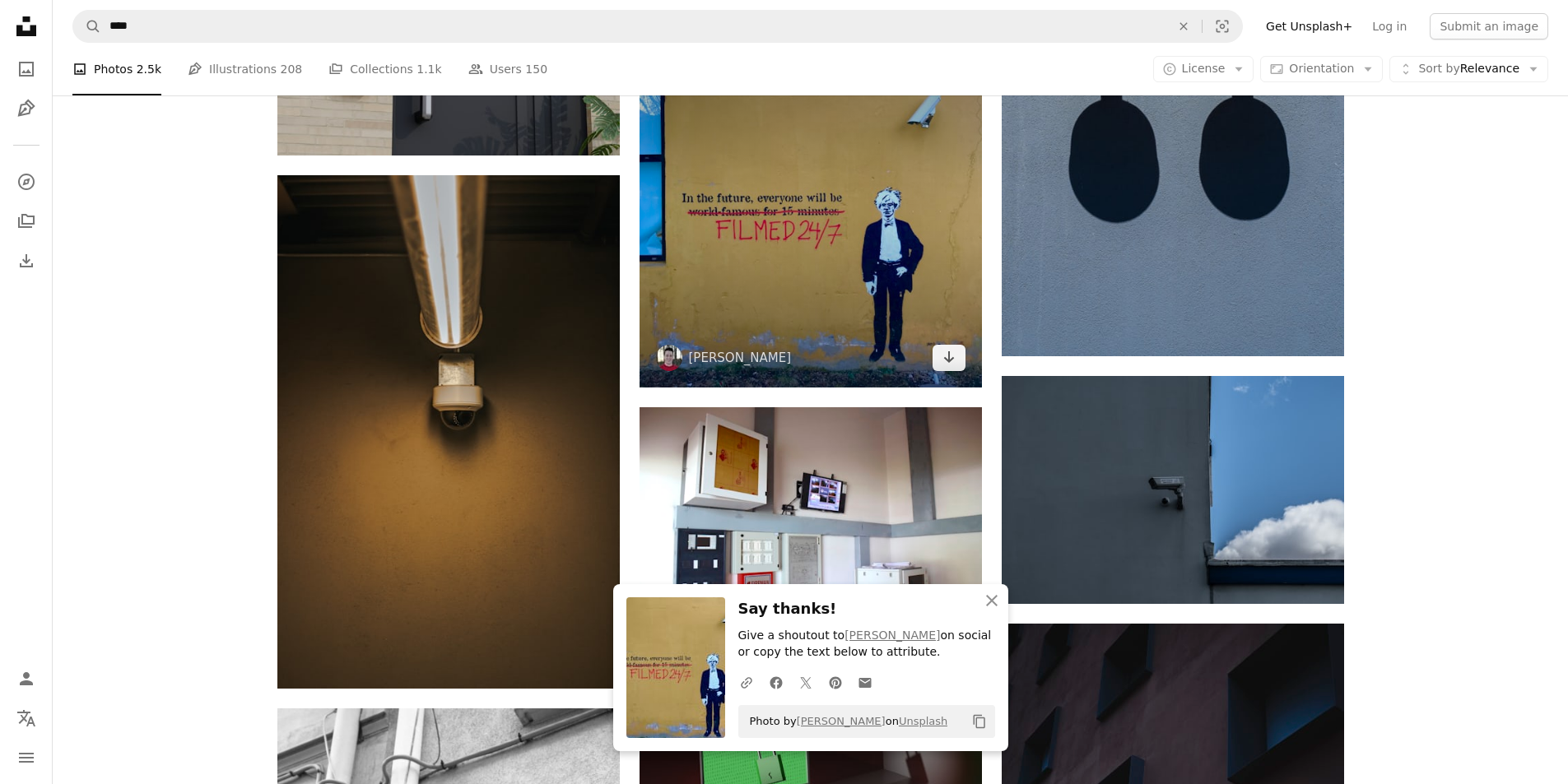
scroll to position [12340, 0]
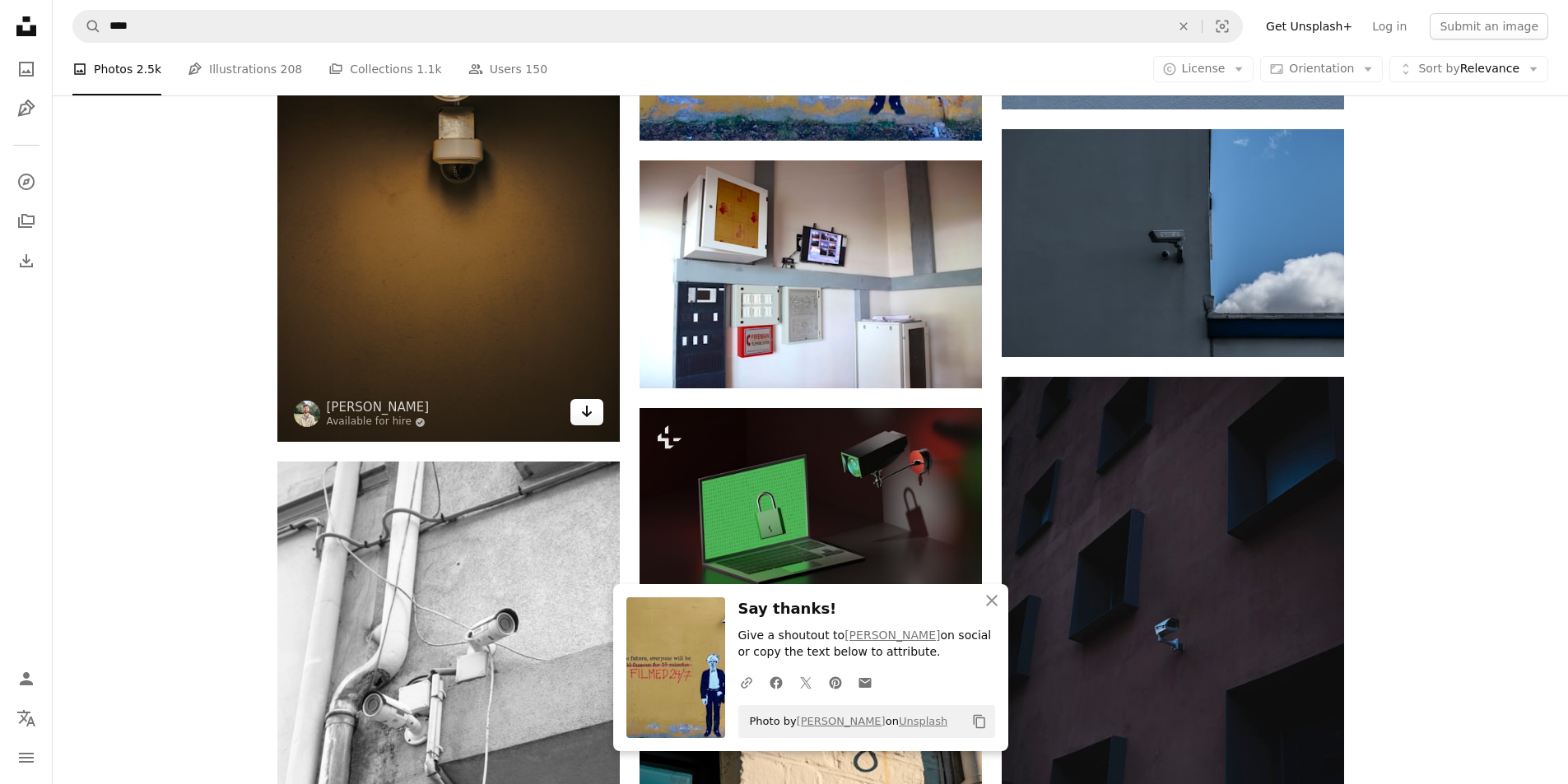
click at [589, 408] on icon "Arrow pointing down" at bounding box center [587, 411] width 14 height 19
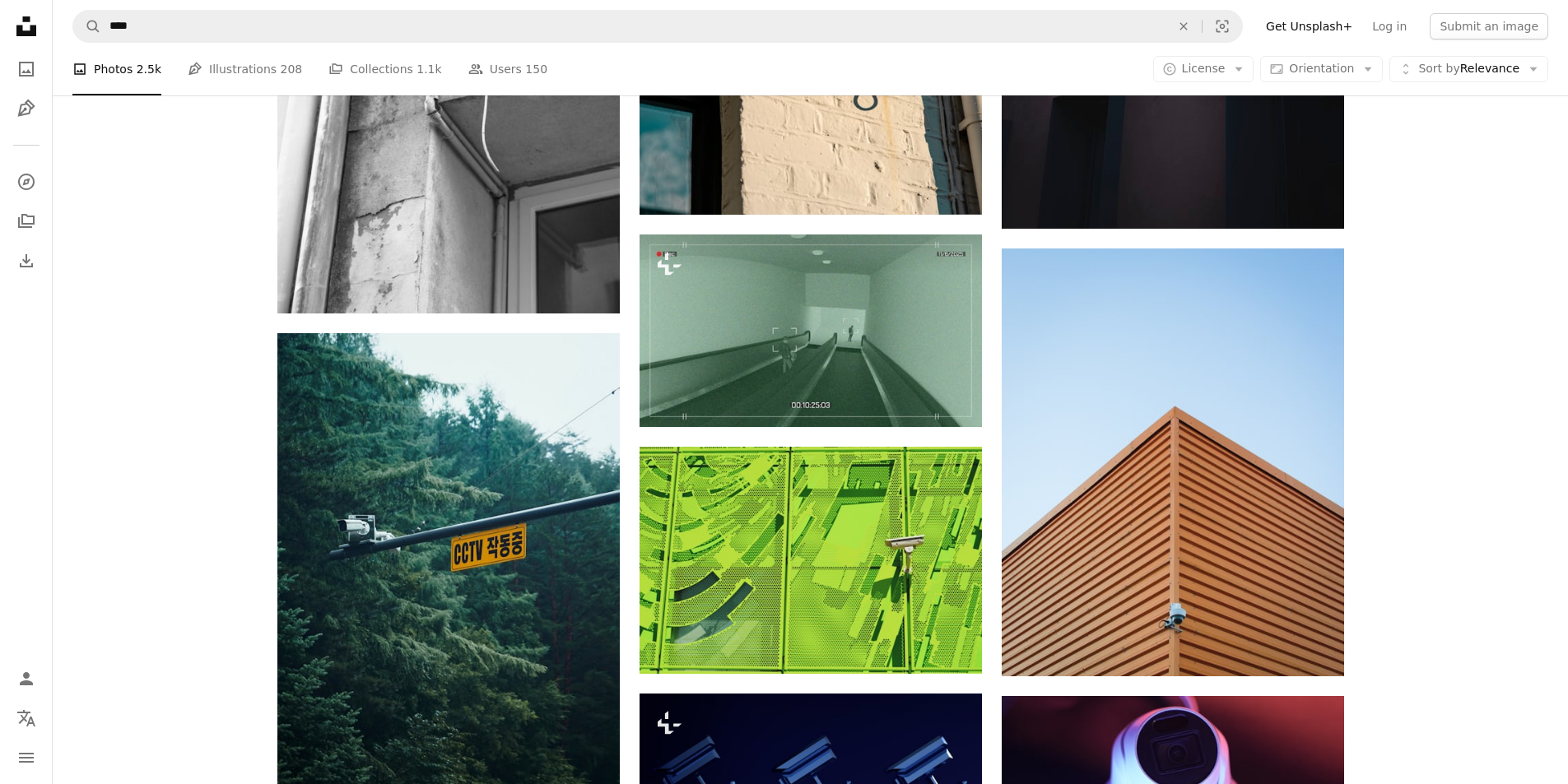
scroll to position [13163, 0]
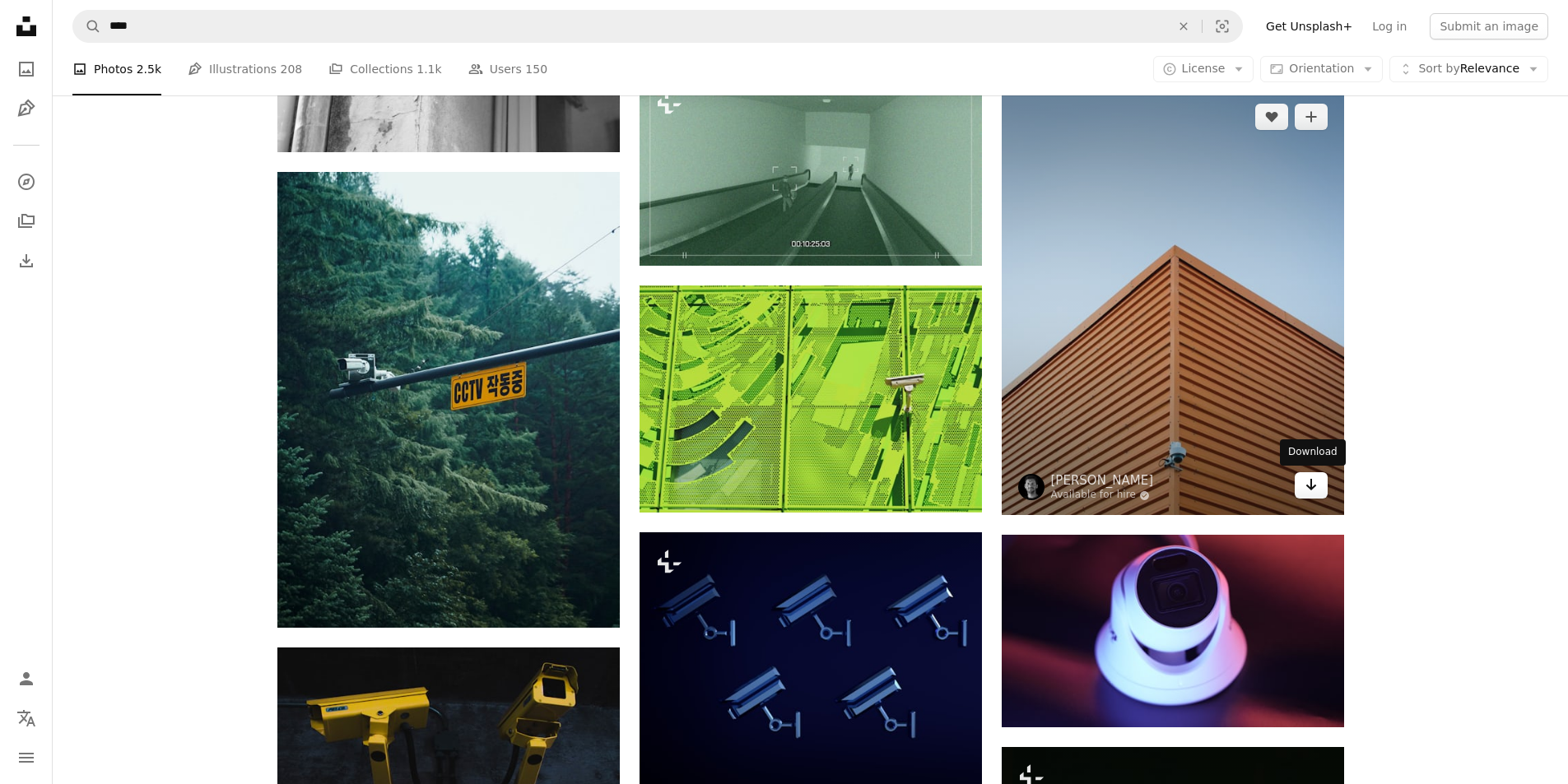
click at [1307, 485] on icon "Download" at bounding box center [1311, 485] width 11 height 12
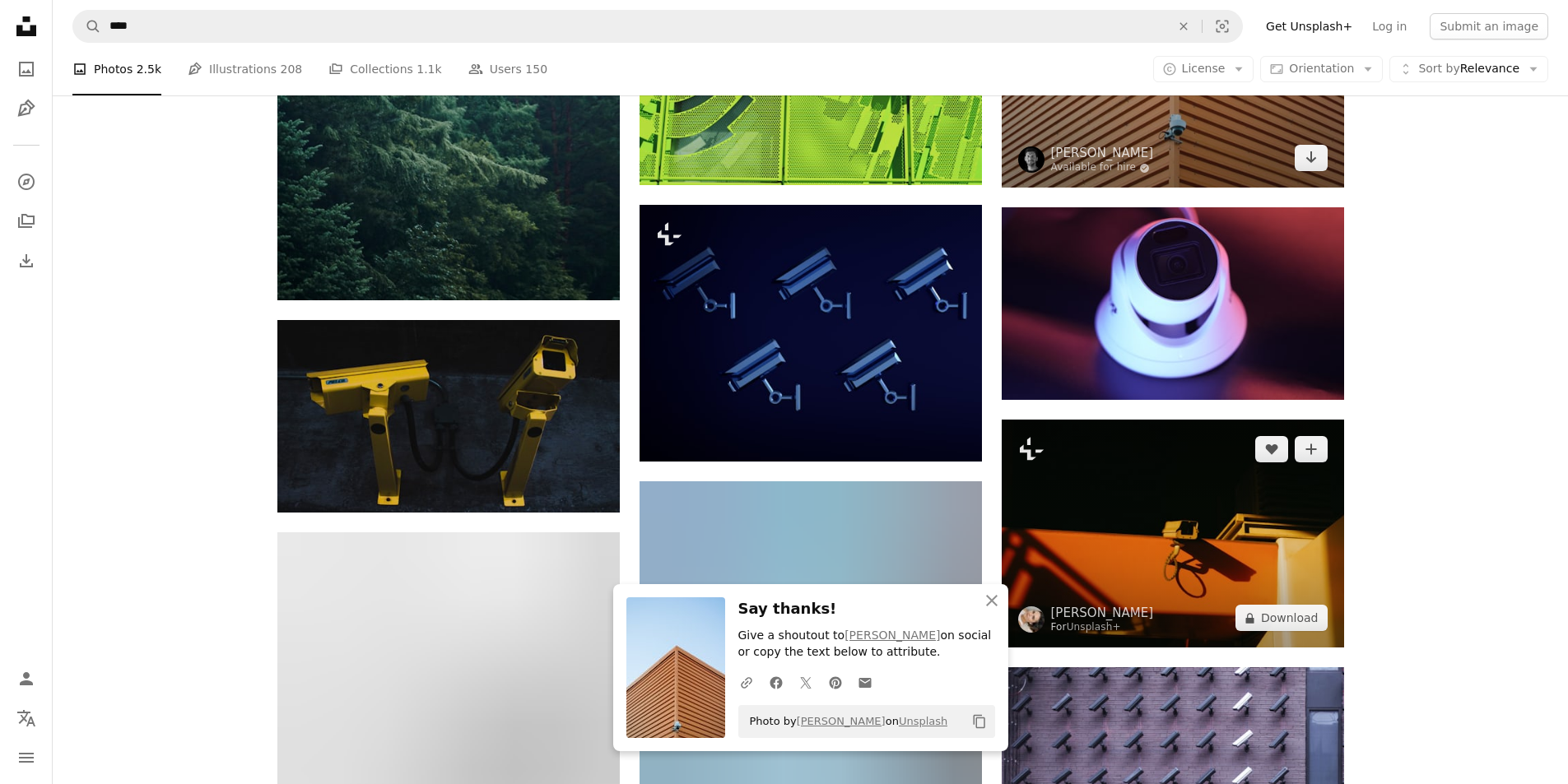
scroll to position [13492, 0]
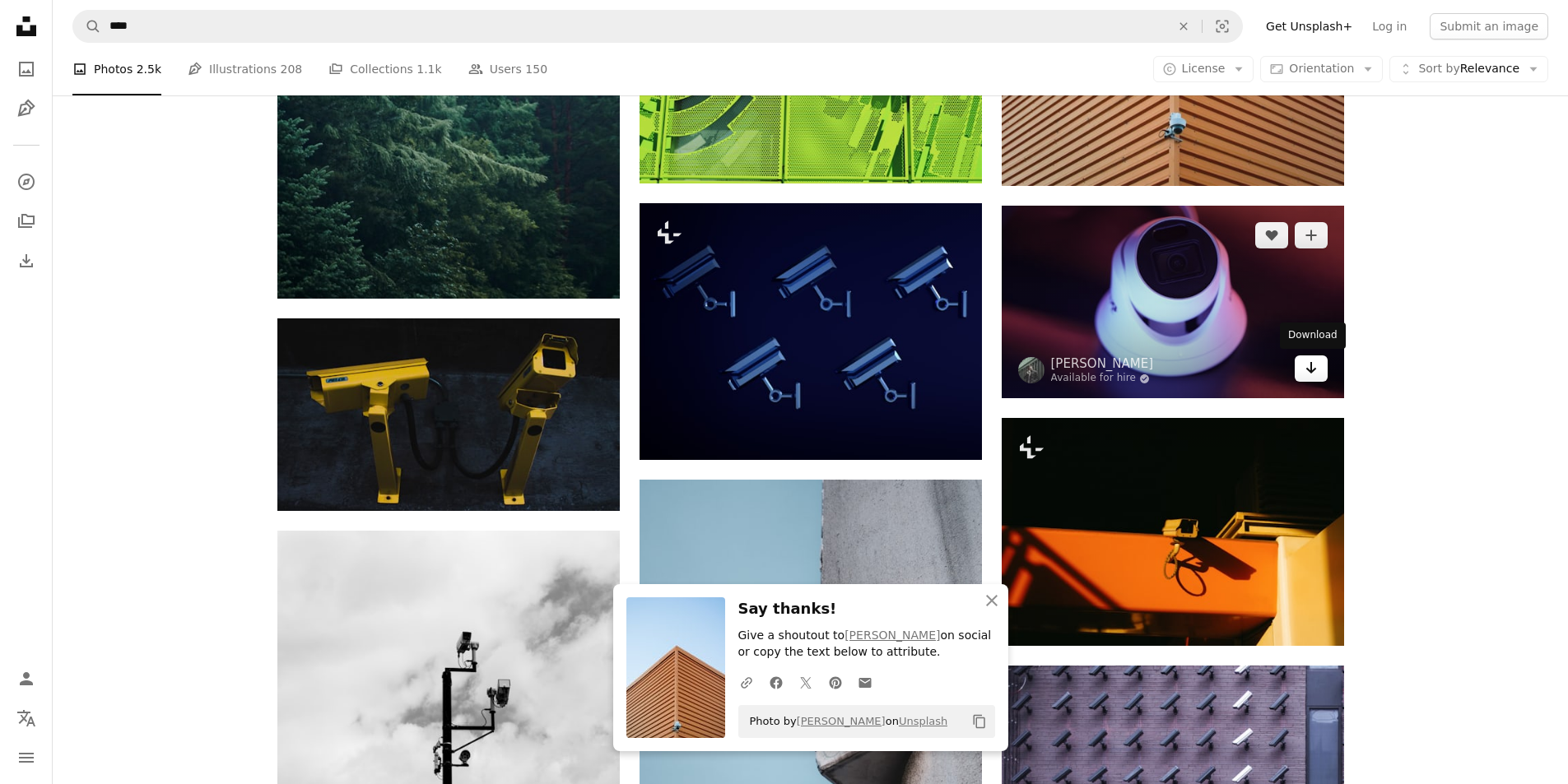
click at [1325, 368] on link "Arrow pointing down" at bounding box center [1311, 368] width 33 height 26
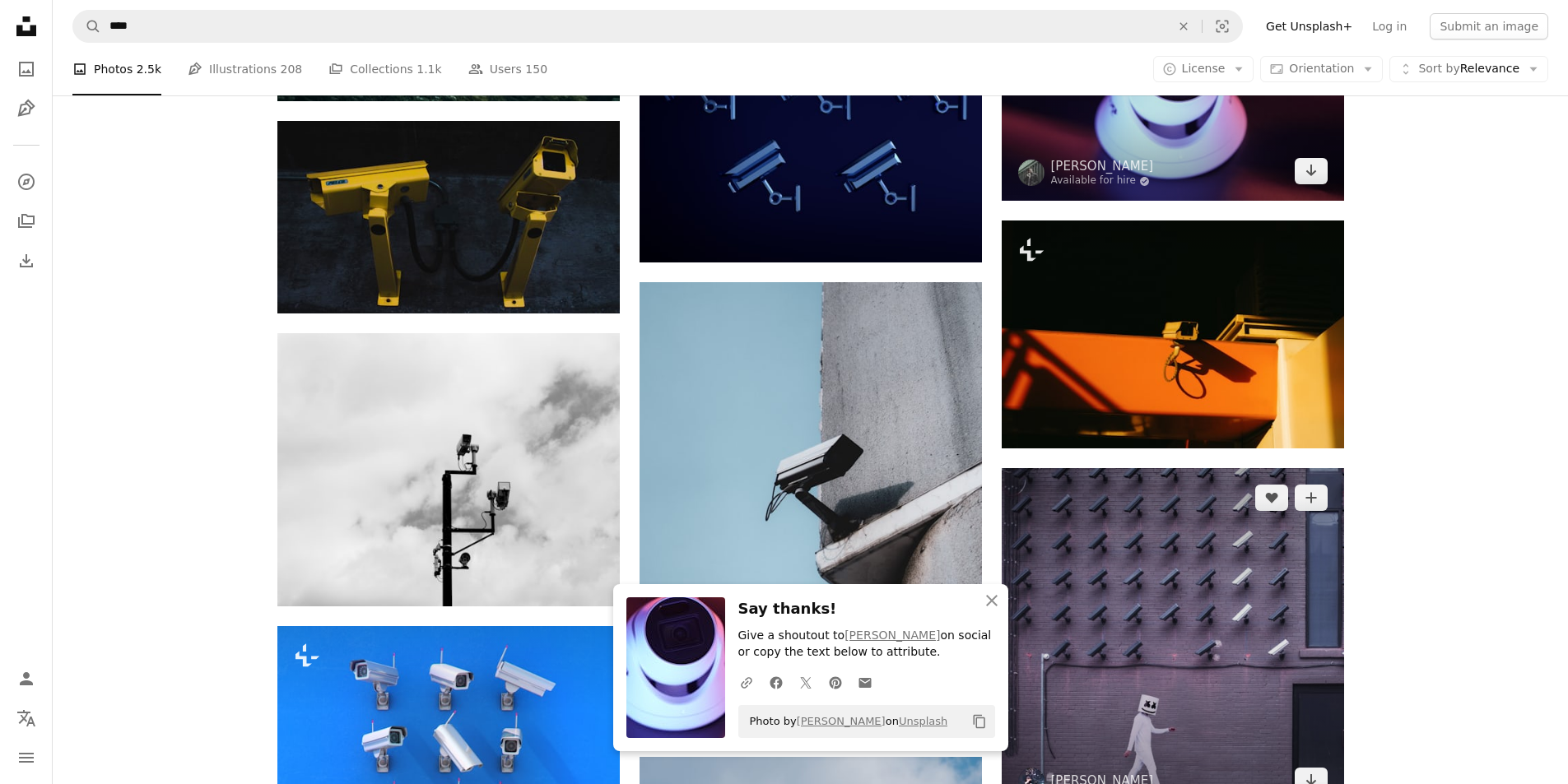
scroll to position [13821, 0]
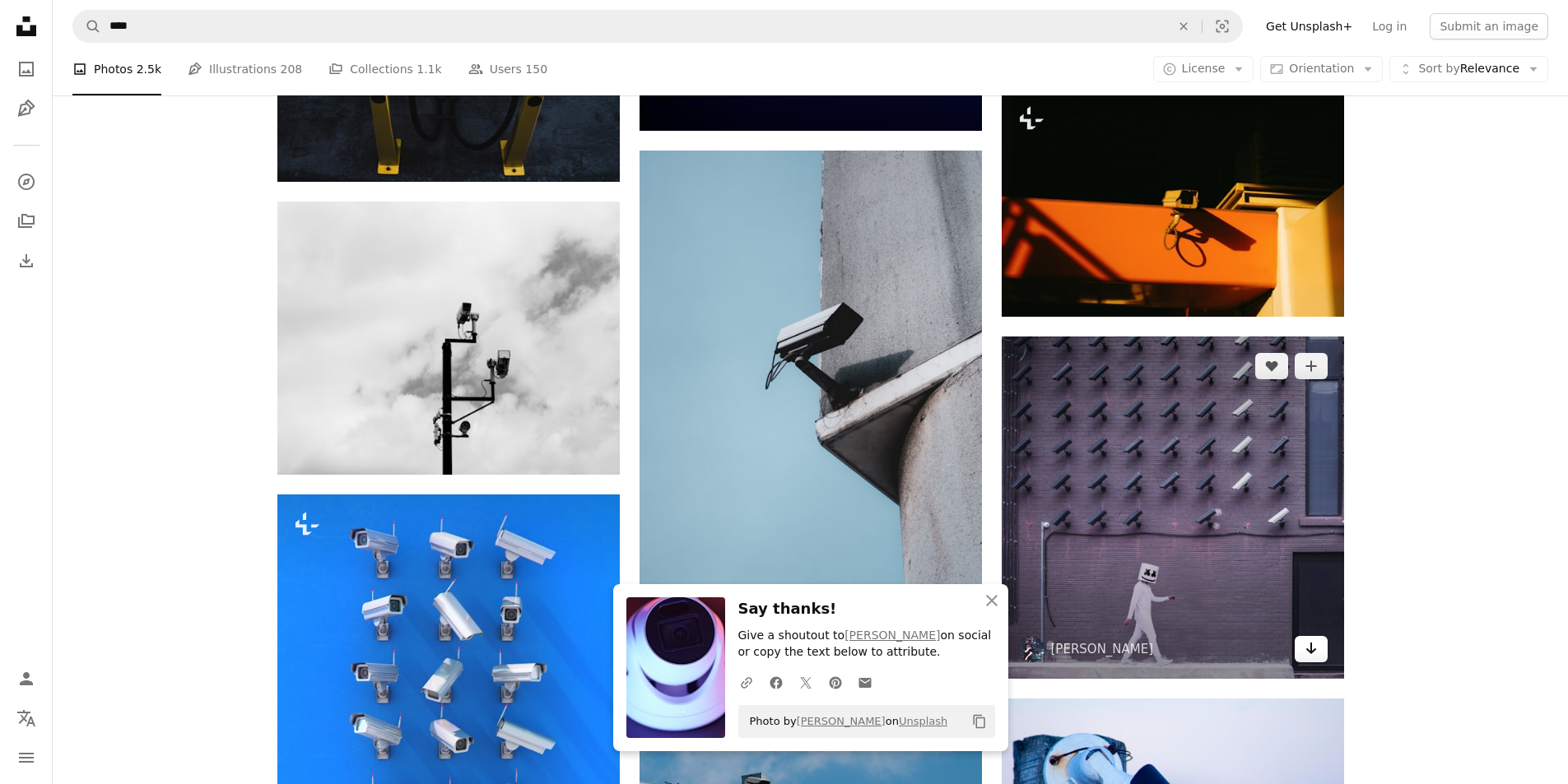
click at [1303, 650] on link "Arrow pointing down" at bounding box center [1311, 649] width 33 height 26
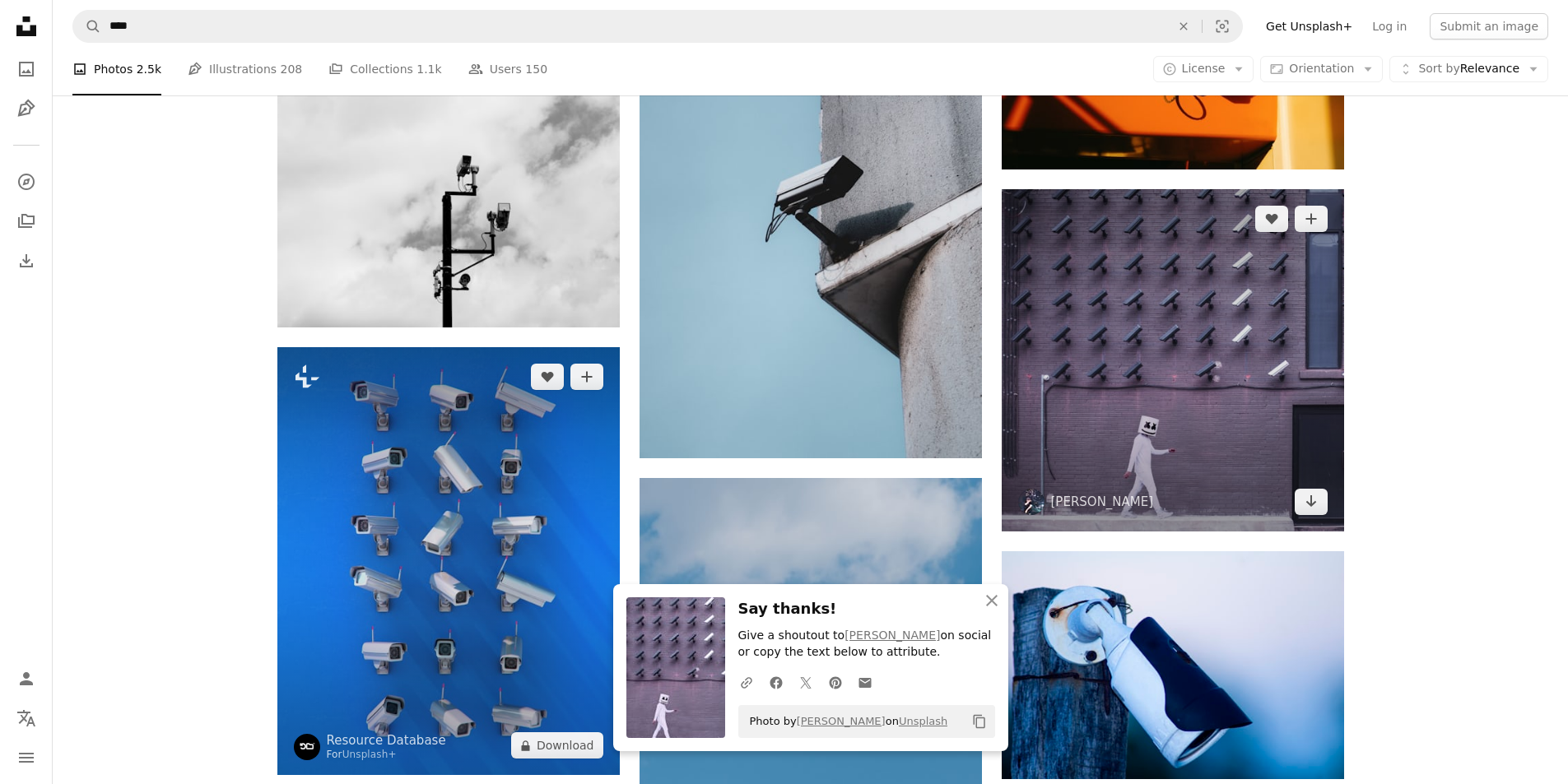
scroll to position [14232, 0]
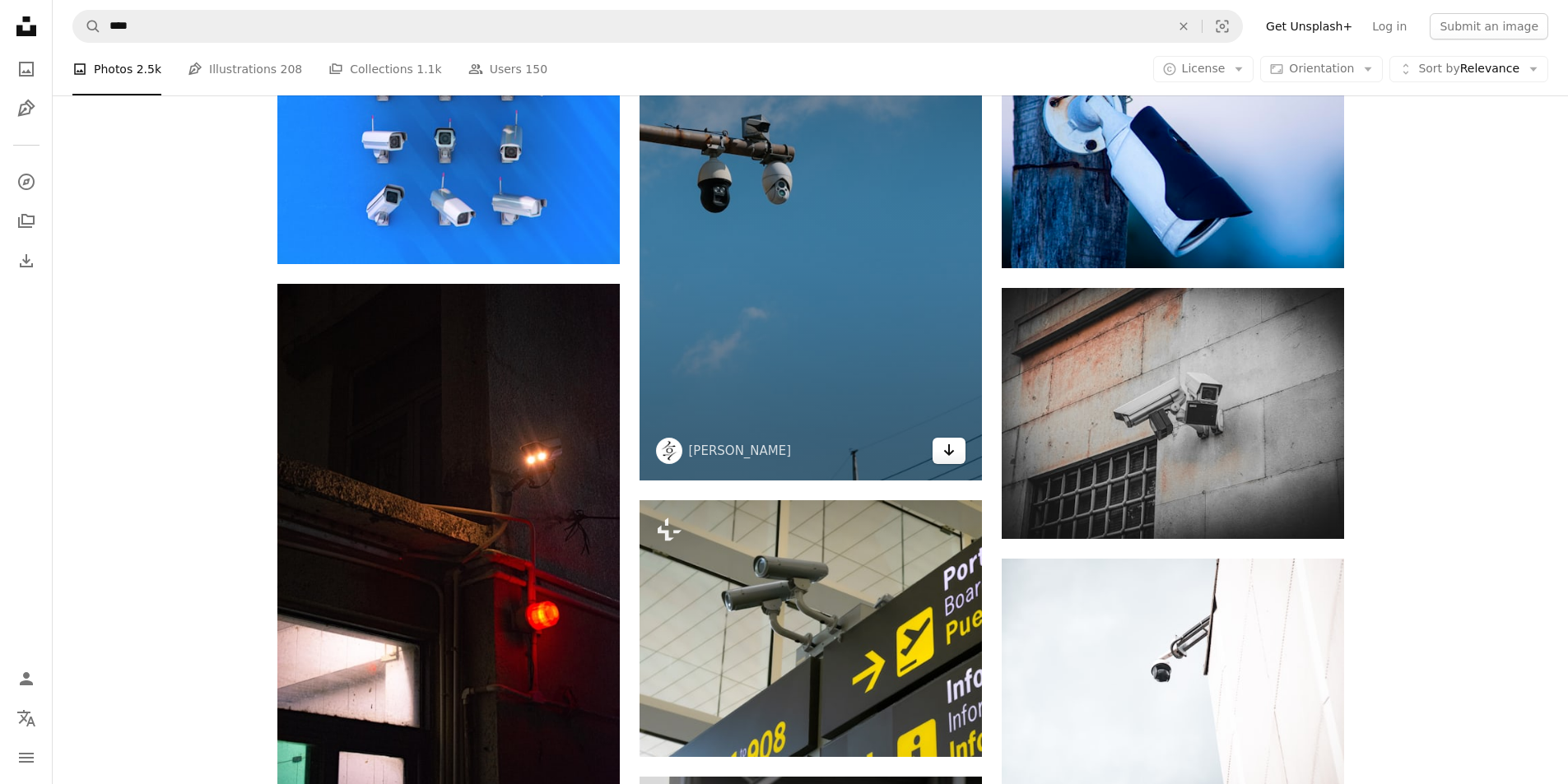
click at [951, 448] on icon "Arrow pointing down" at bounding box center [949, 449] width 14 height 19
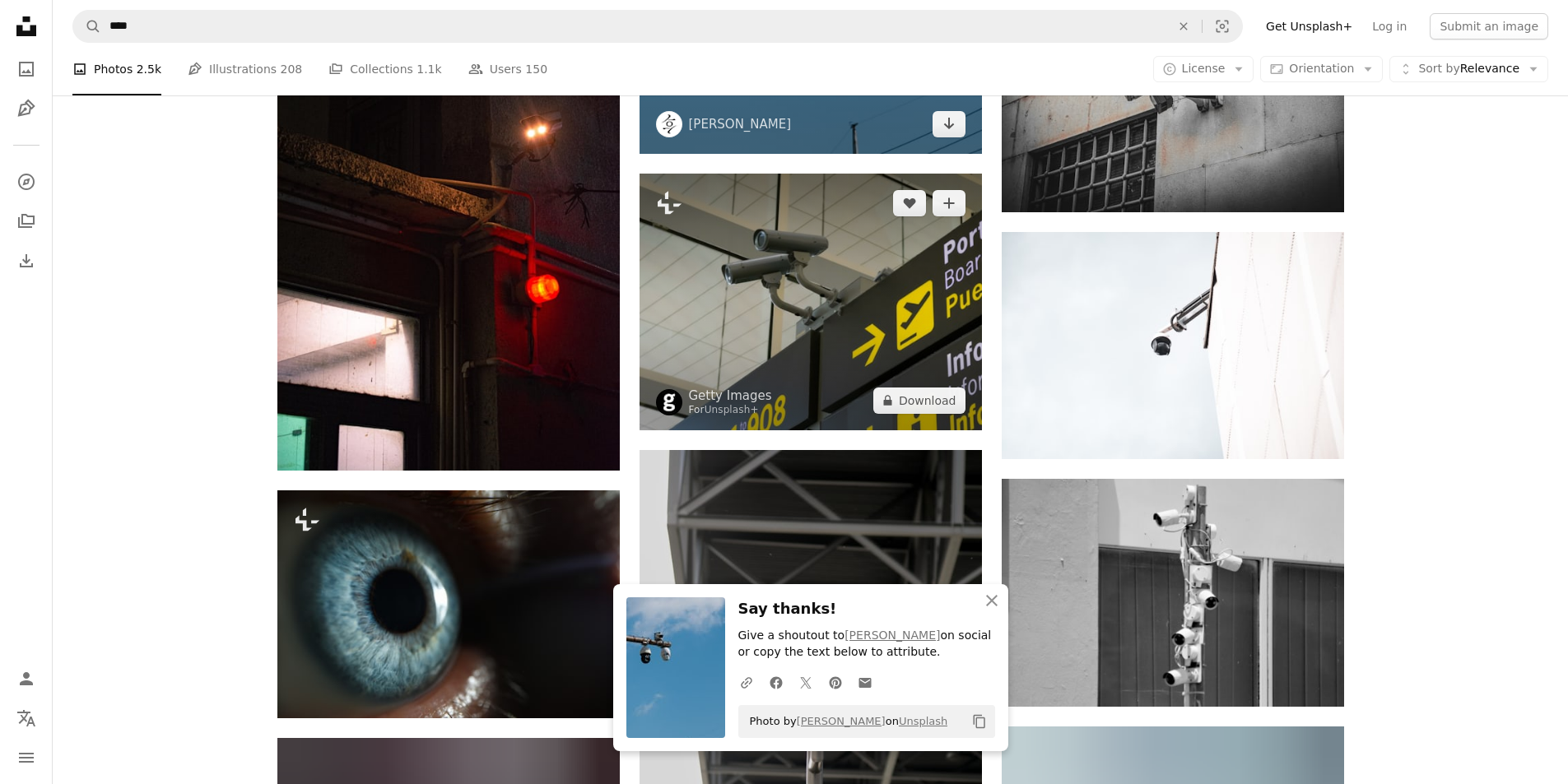
scroll to position [14808, 0]
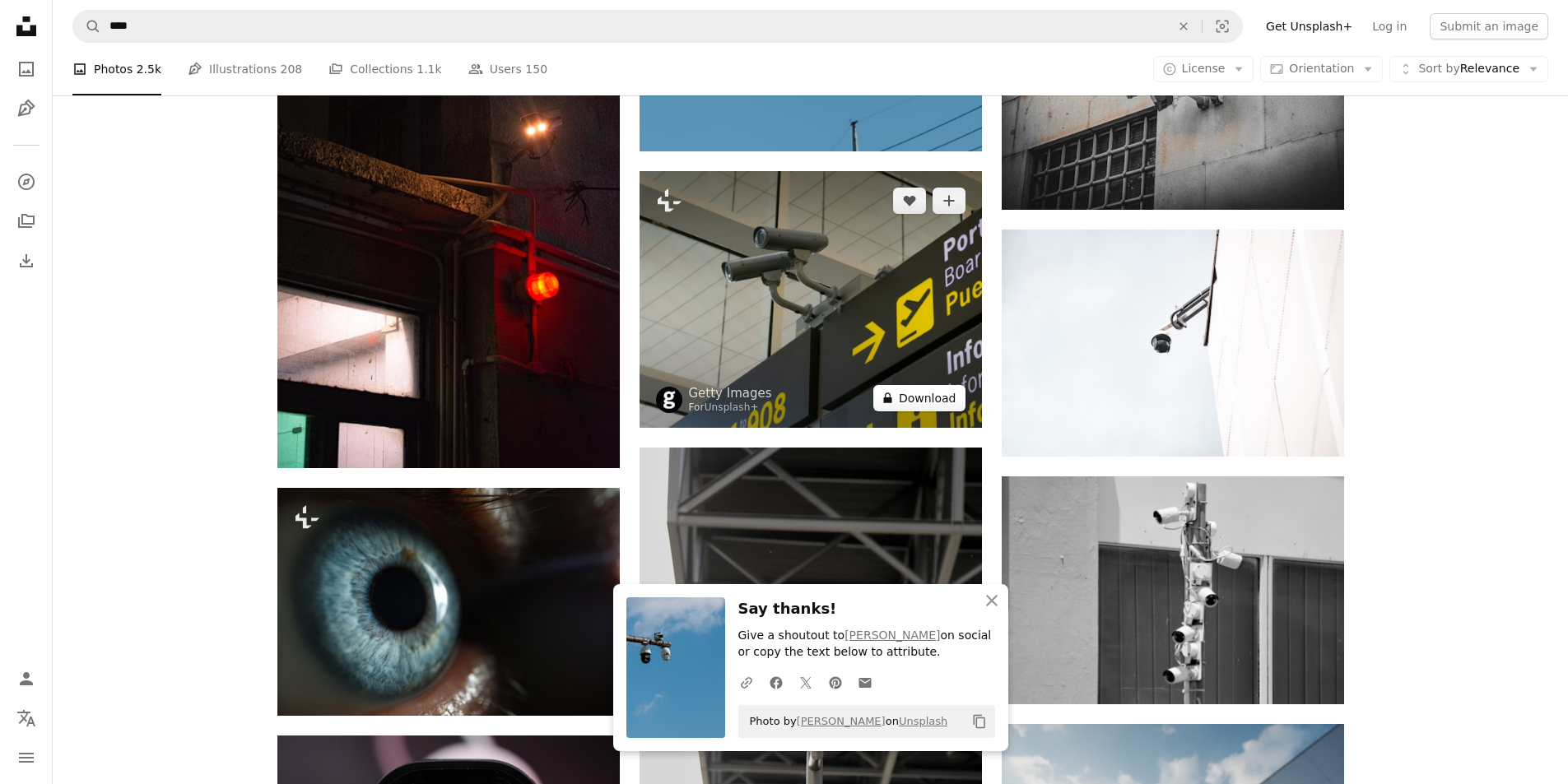
click at [940, 407] on button "A lock Download" at bounding box center [919, 397] width 92 height 26
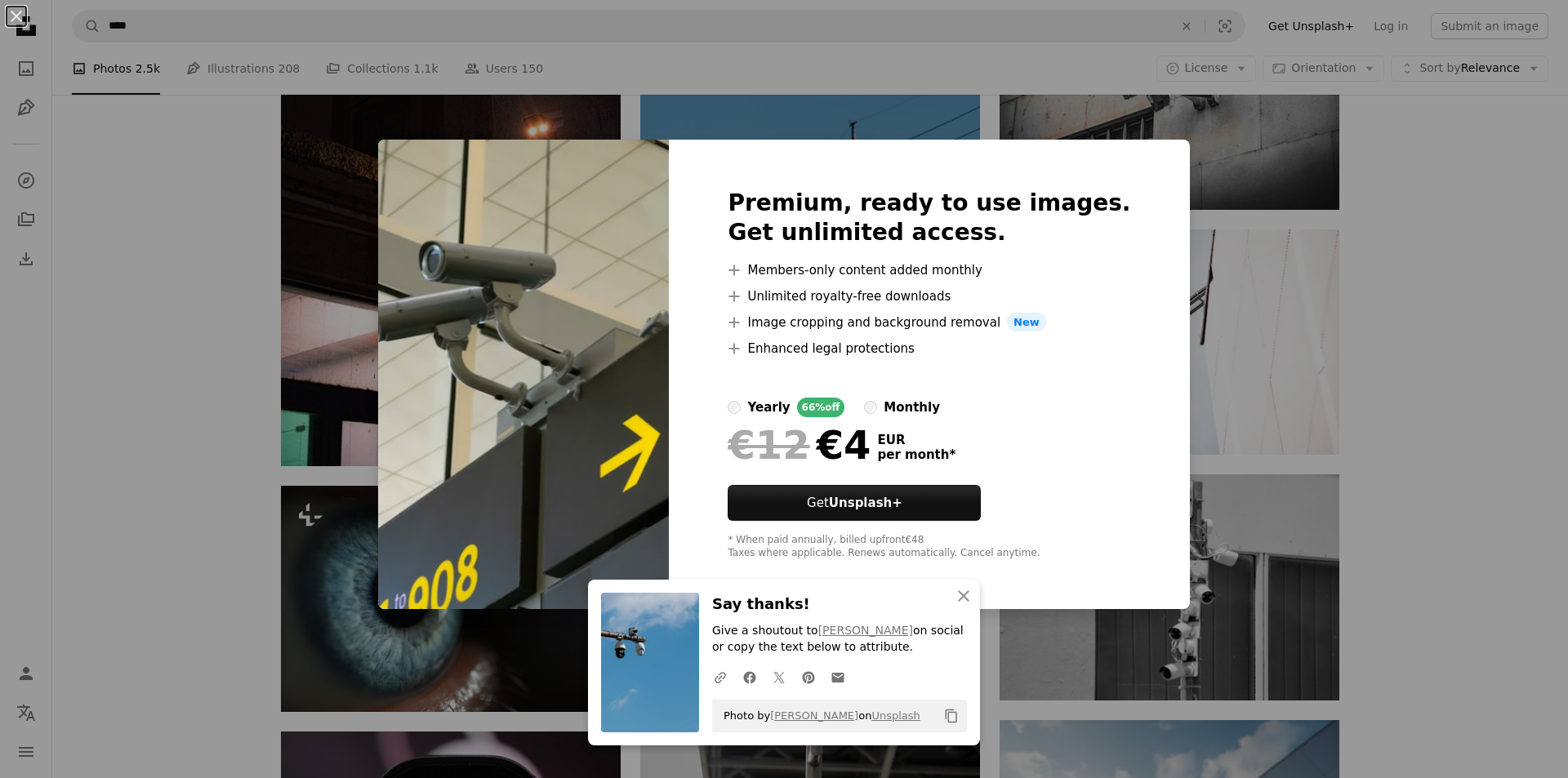
click at [1247, 425] on div "An X shape Premium, ready to use images. Get unlimited access. A plus sign Memb…" at bounding box center [784, 389] width 1568 height 778
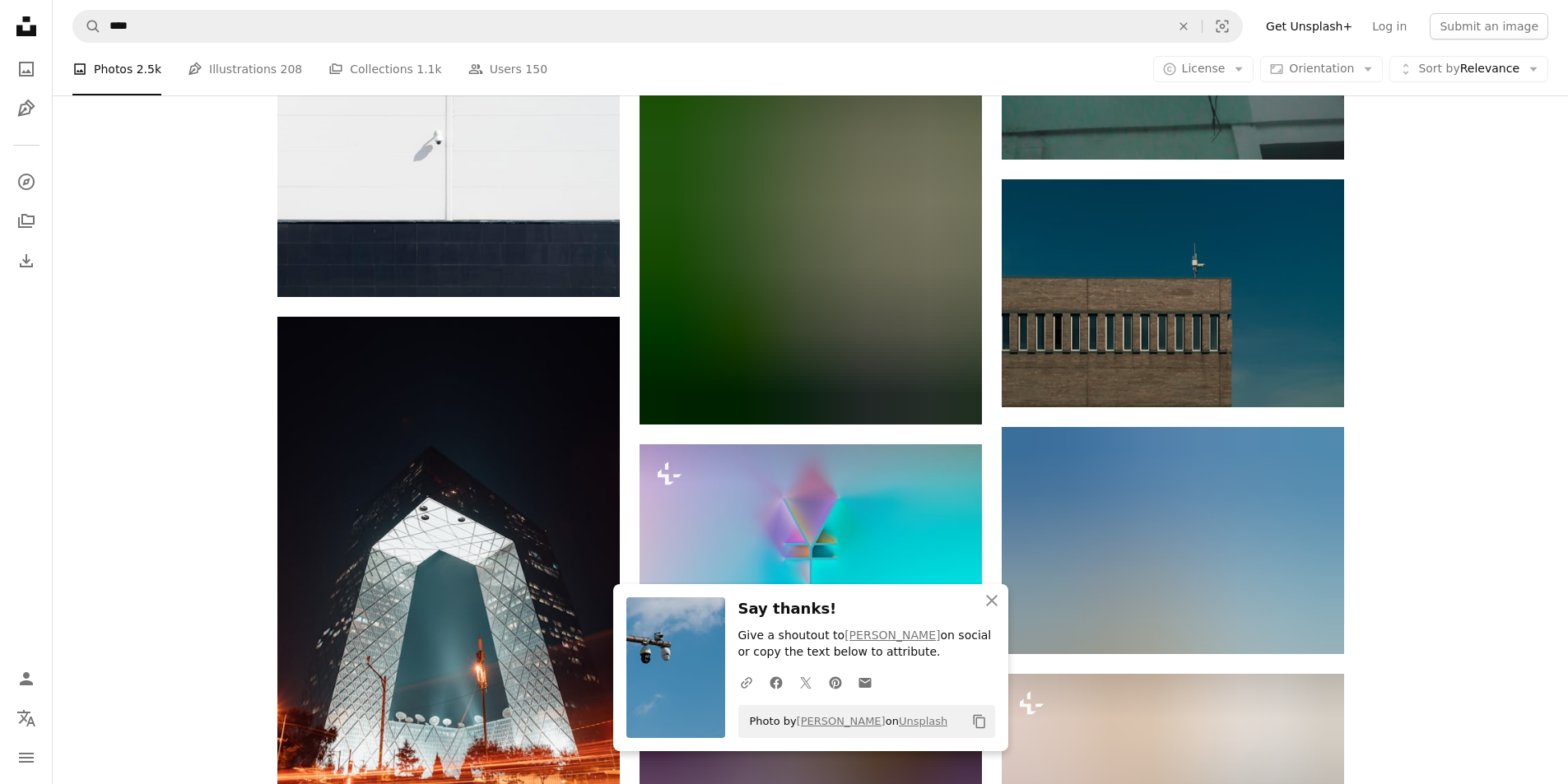
scroll to position [16289, 0]
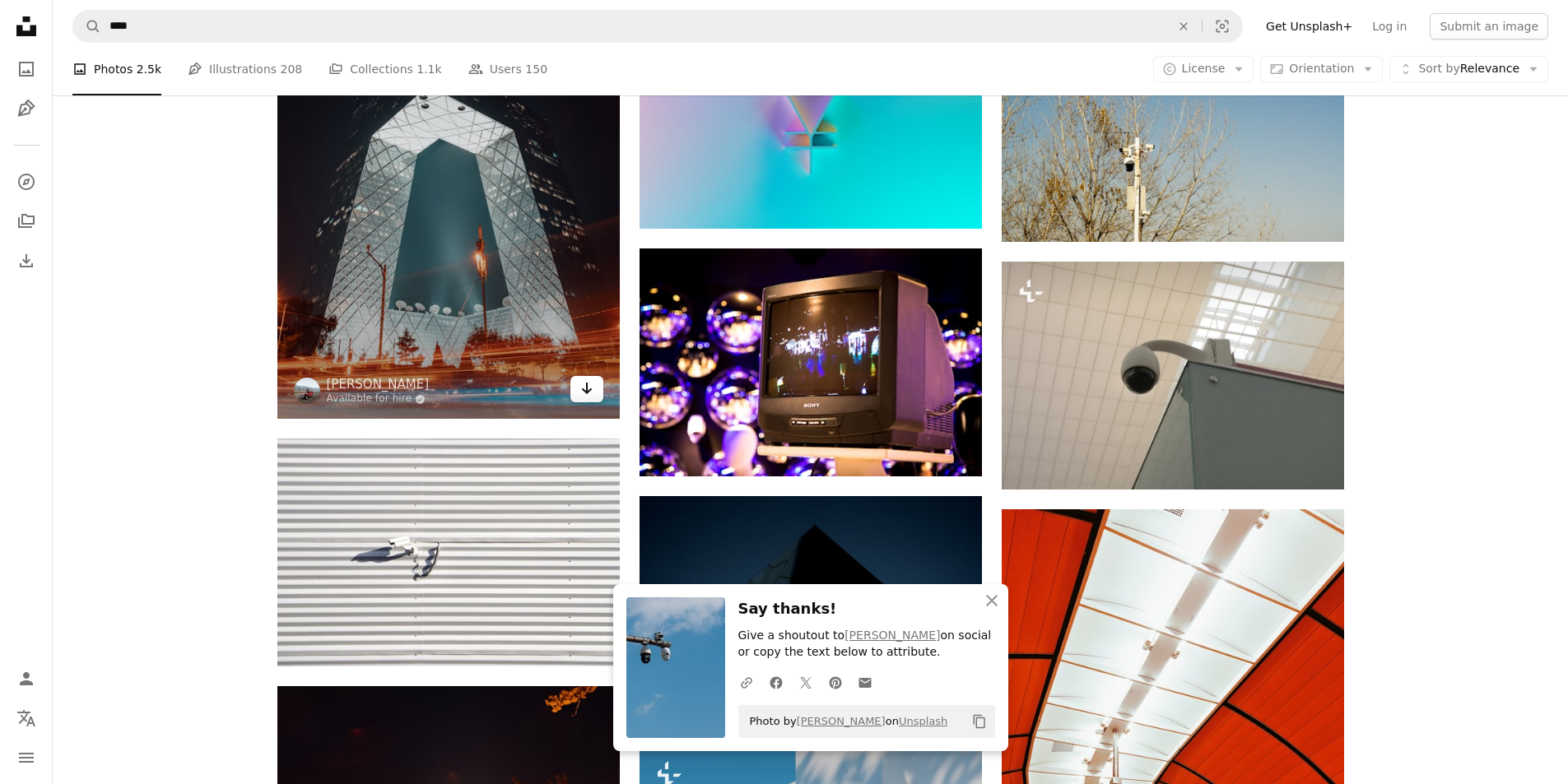
click at [595, 386] on link "Arrow pointing down" at bounding box center [586, 389] width 33 height 26
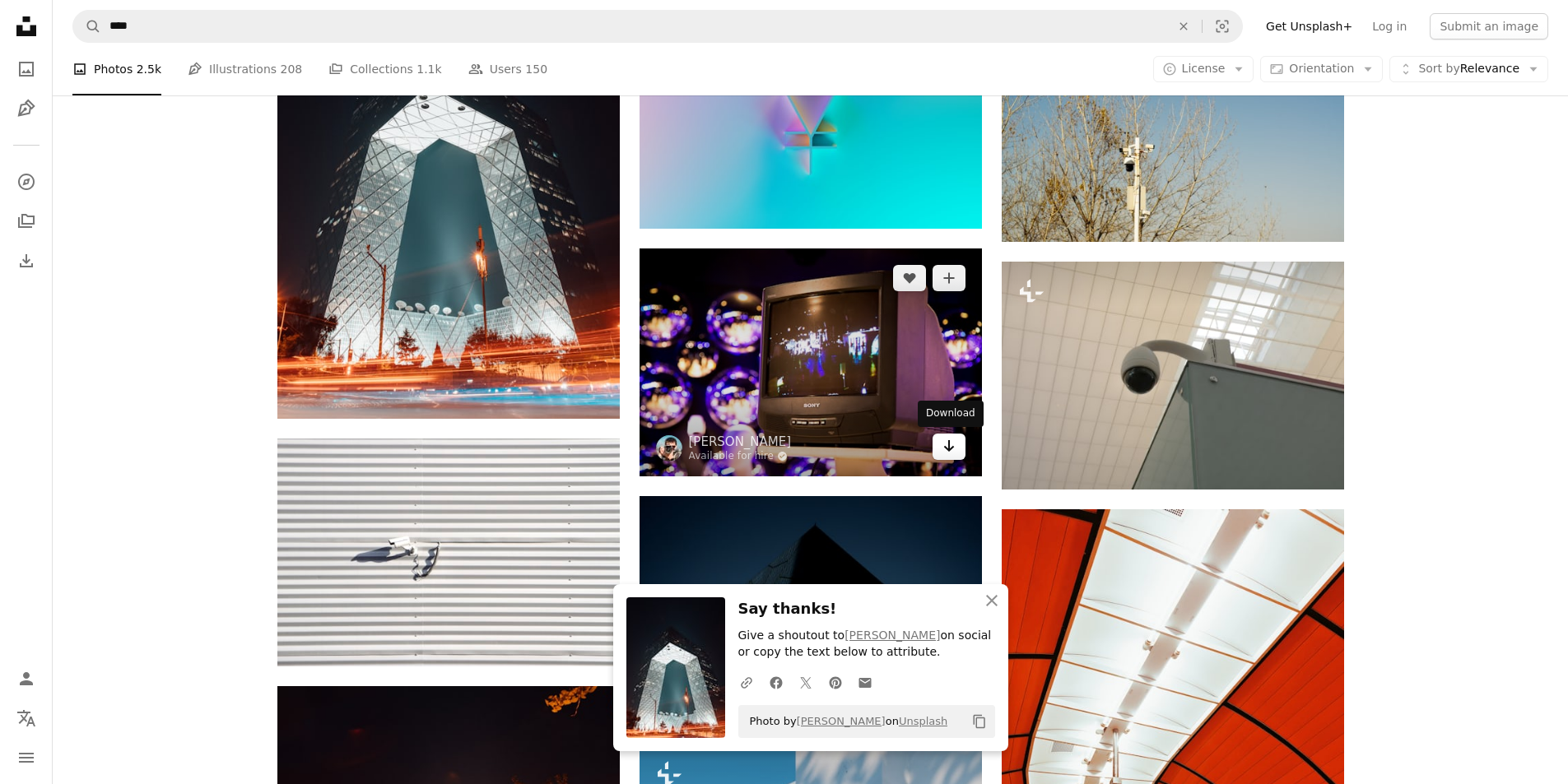
click at [938, 443] on link "Arrow pointing down" at bounding box center [949, 447] width 33 height 26
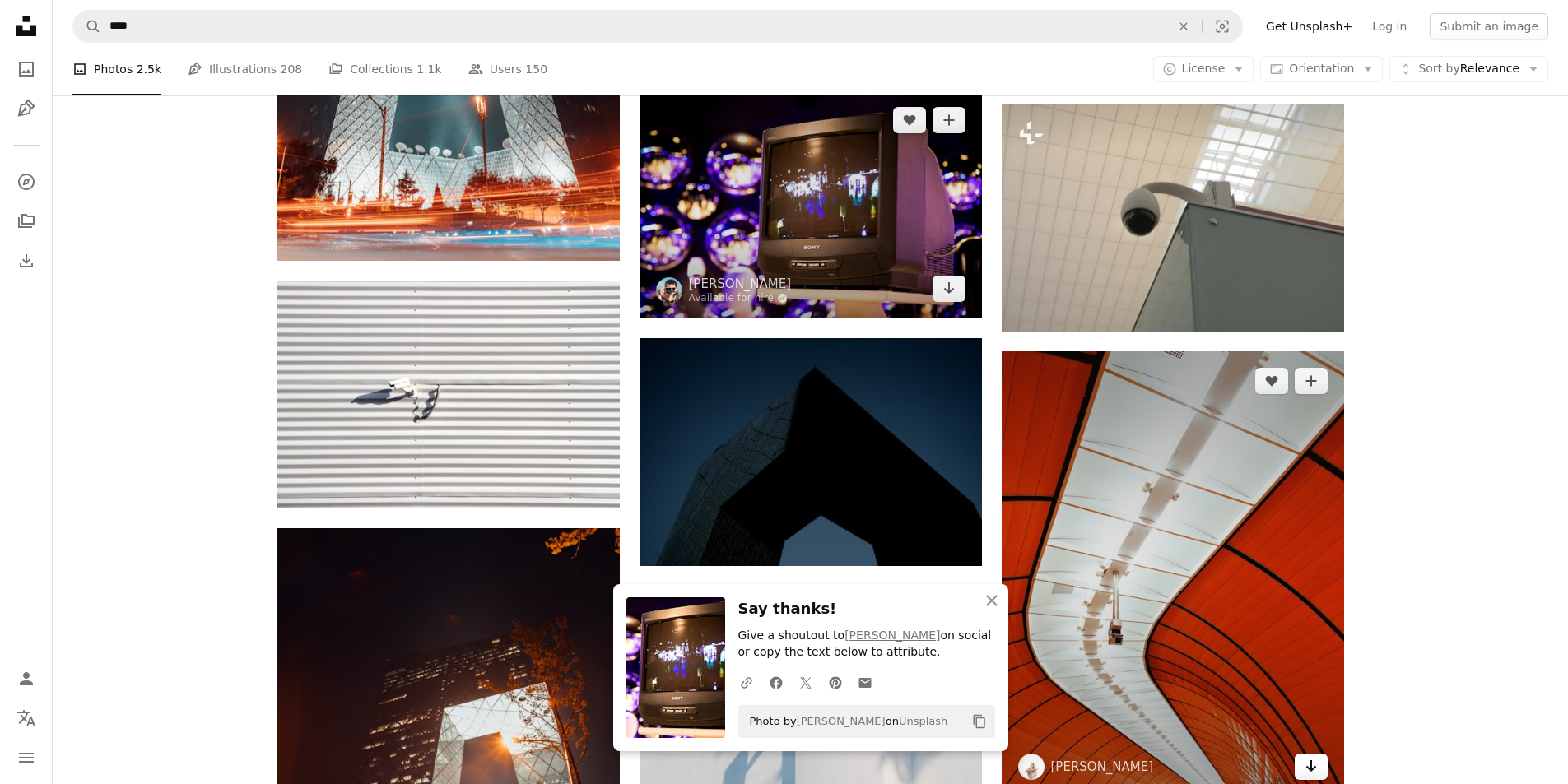
scroll to position [16700, 0]
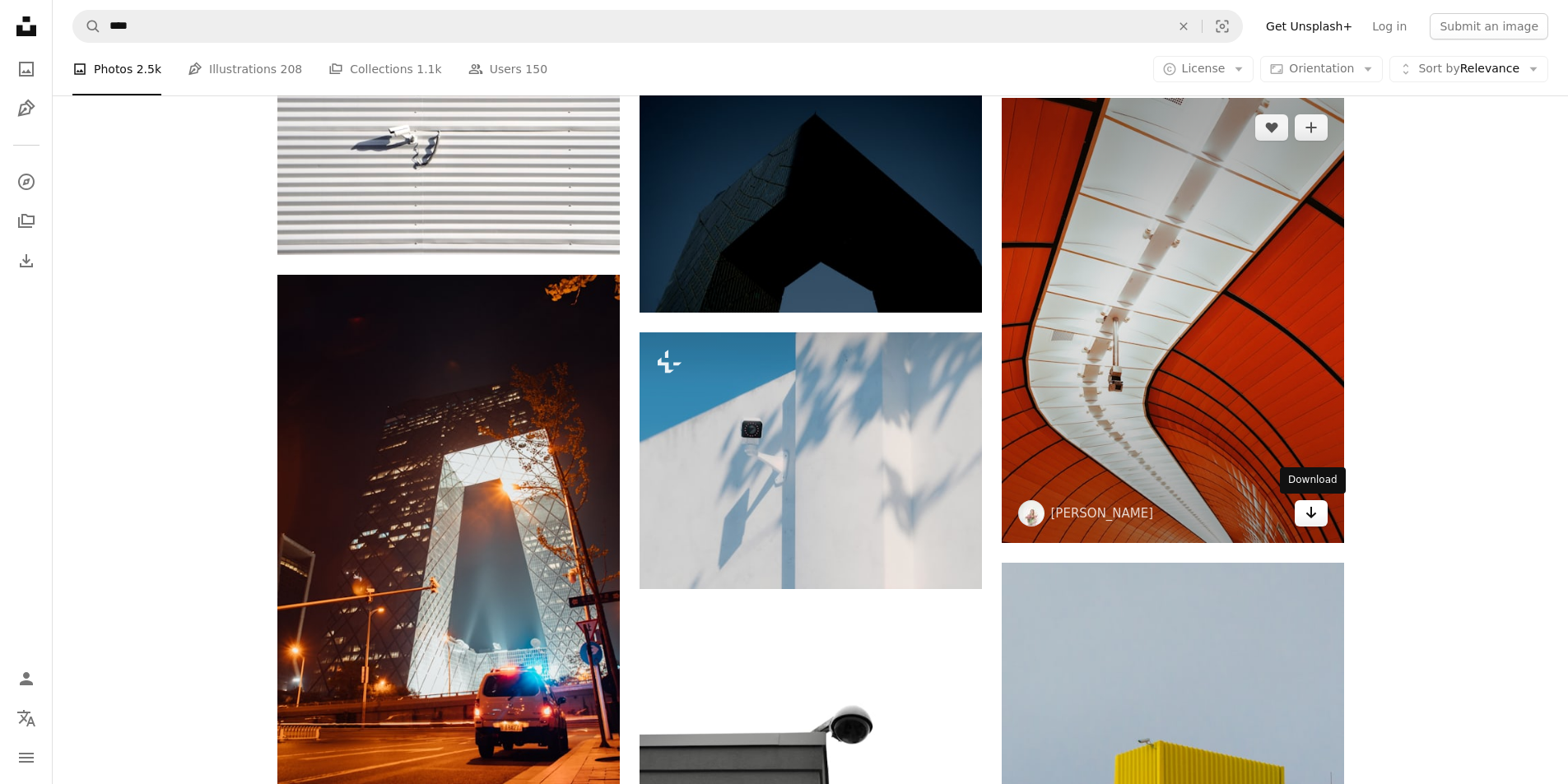
click at [1307, 516] on icon "Arrow pointing down" at bounding box center [1312, 512] width 14 height 19
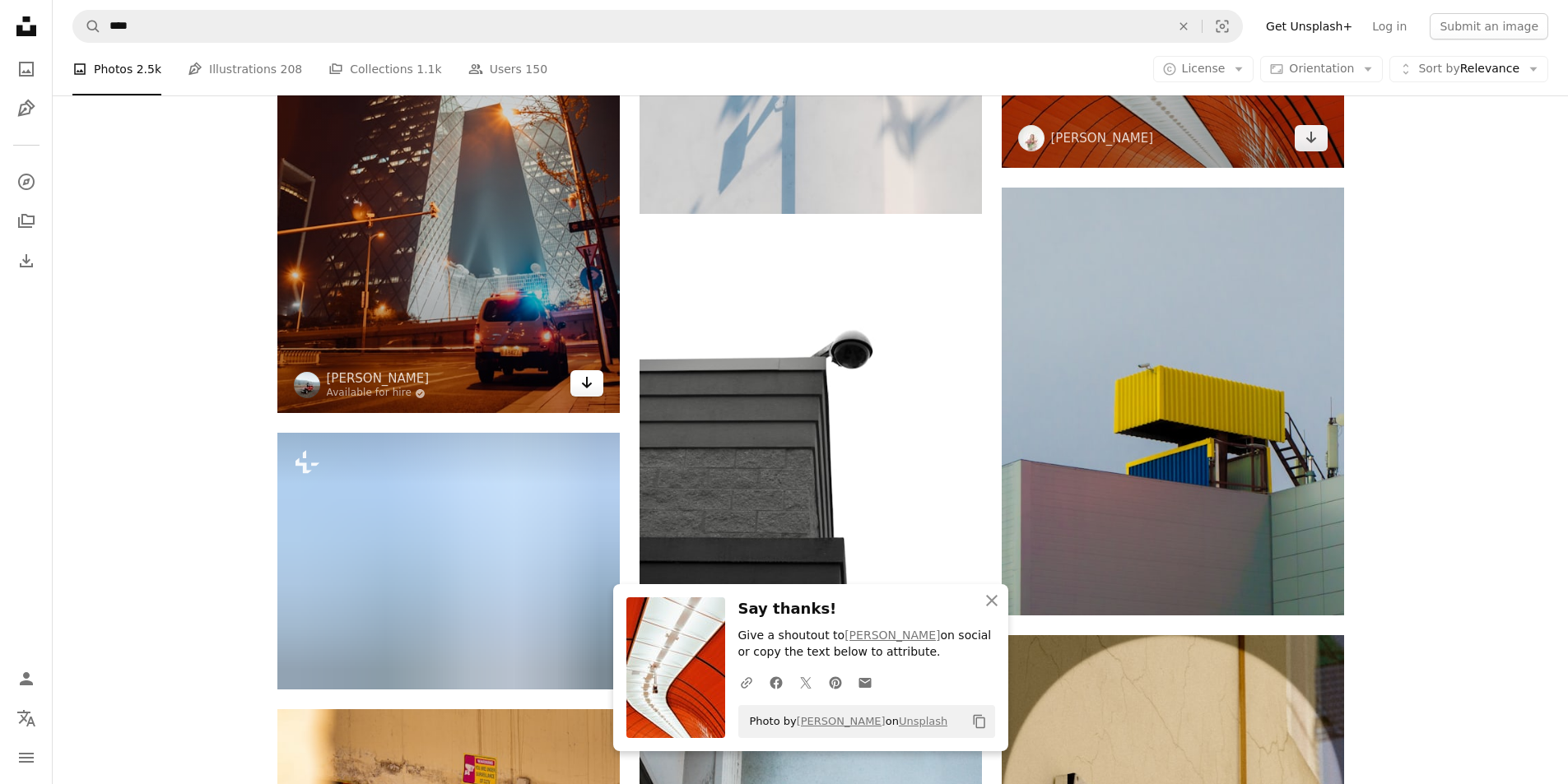
scroll to position [17112, 0]
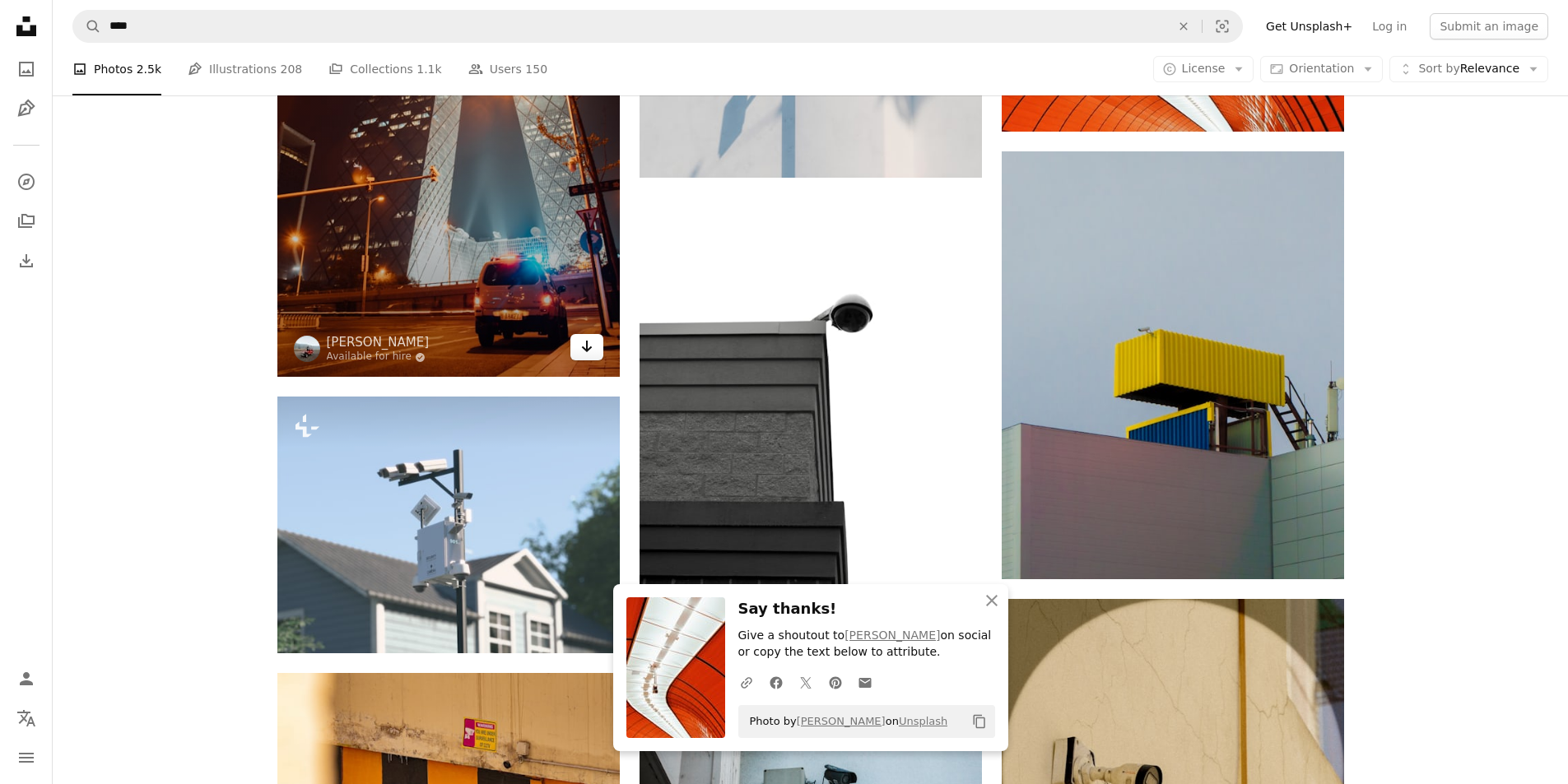
click at [584, 348] on icon "Download" at bounding box center [586, 347] width 11 height 12
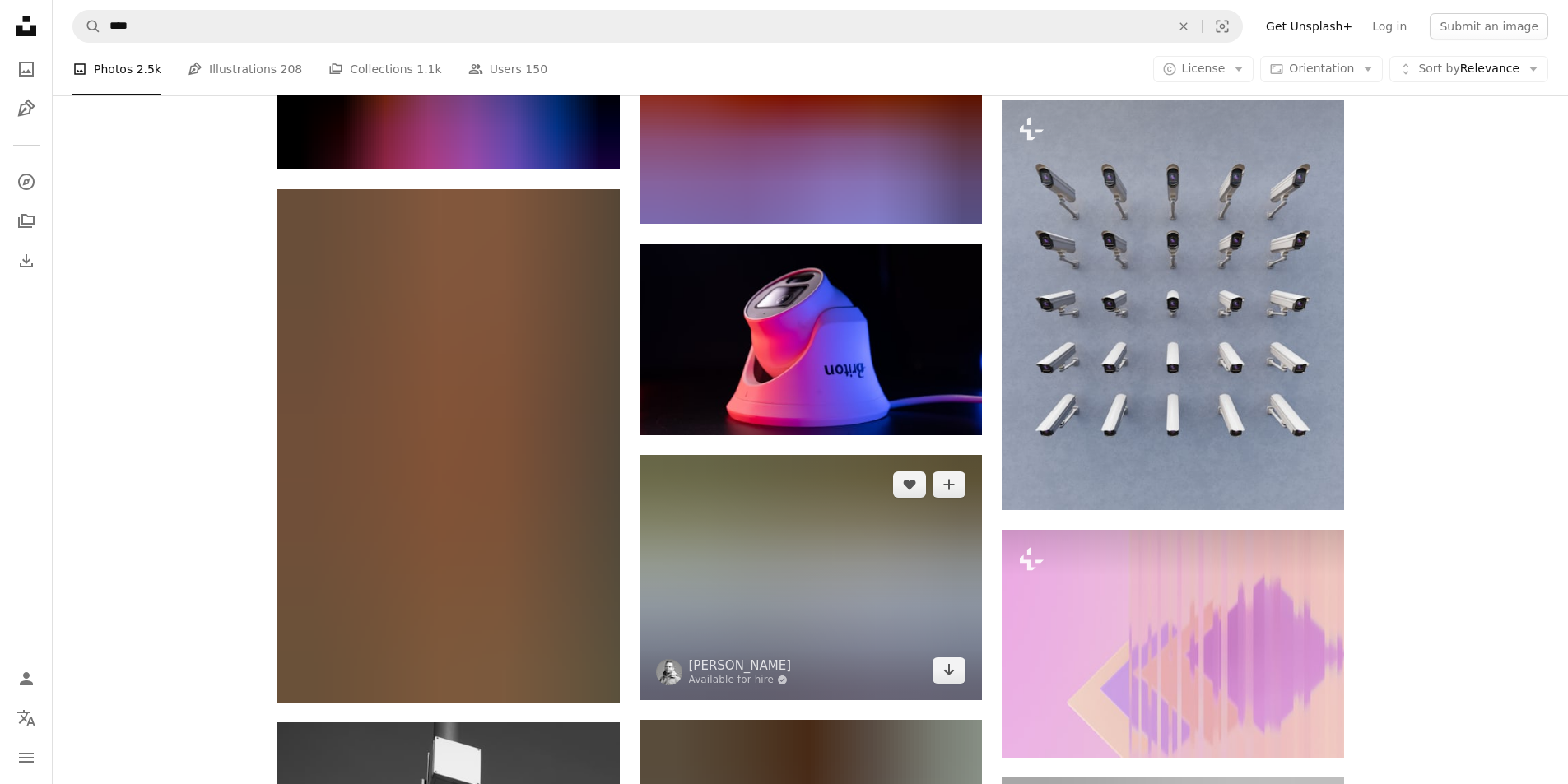
scroll to position [21390, 0]
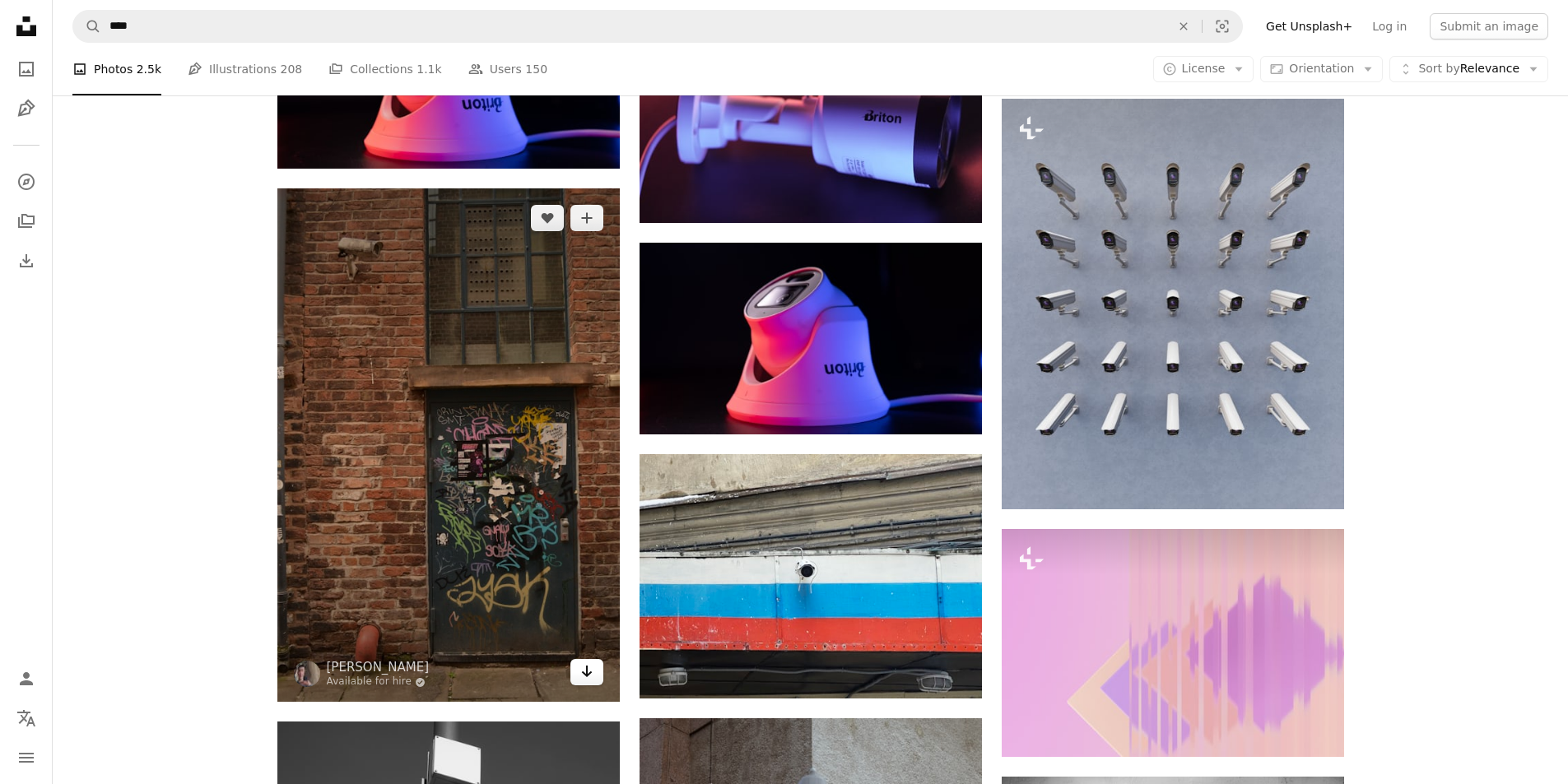
click at [582, 679] on icon "Arrow pointing down" at bounding box center [587, 671] width 14 height 19
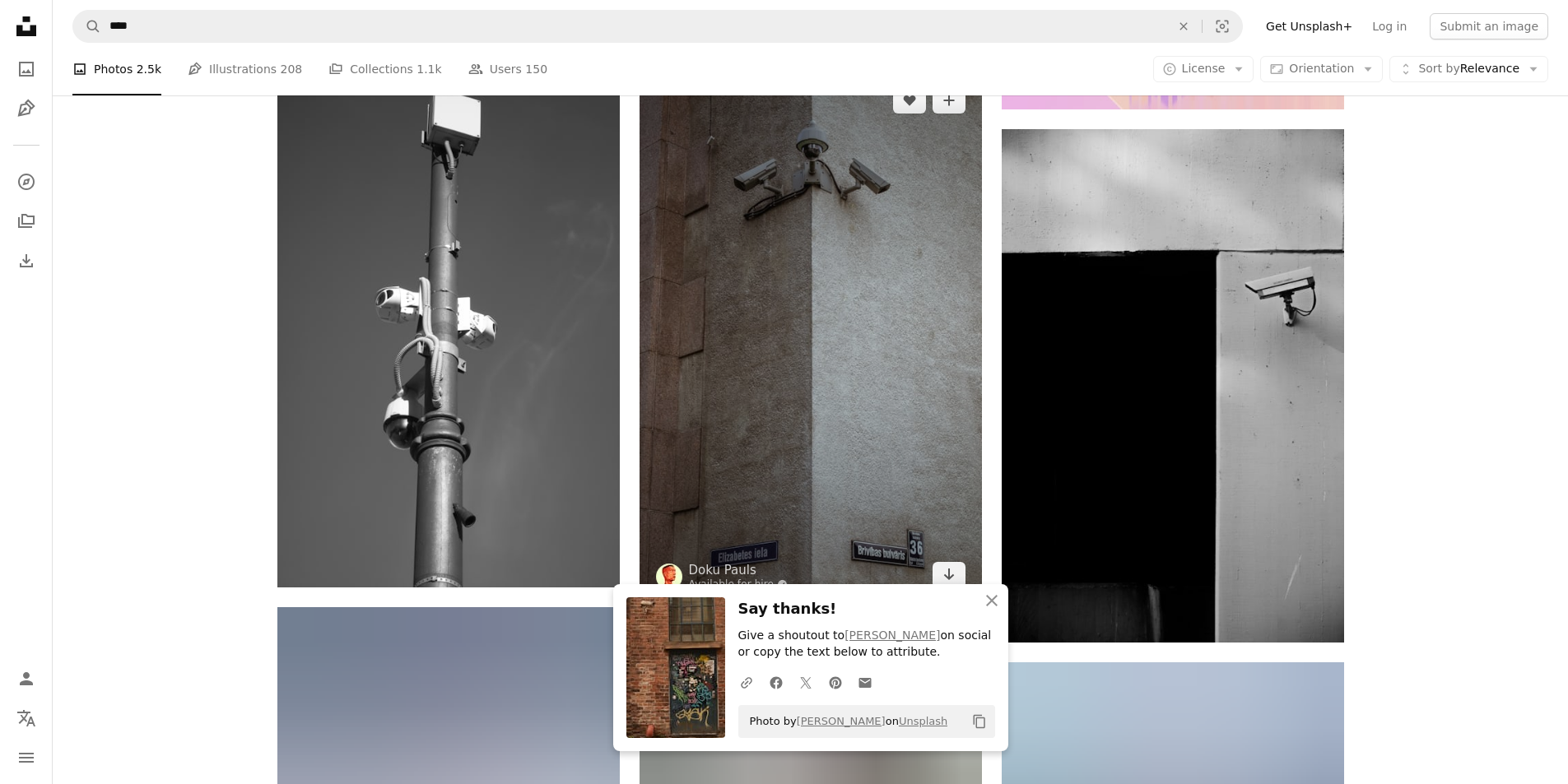
scroll to position [22048, 0]
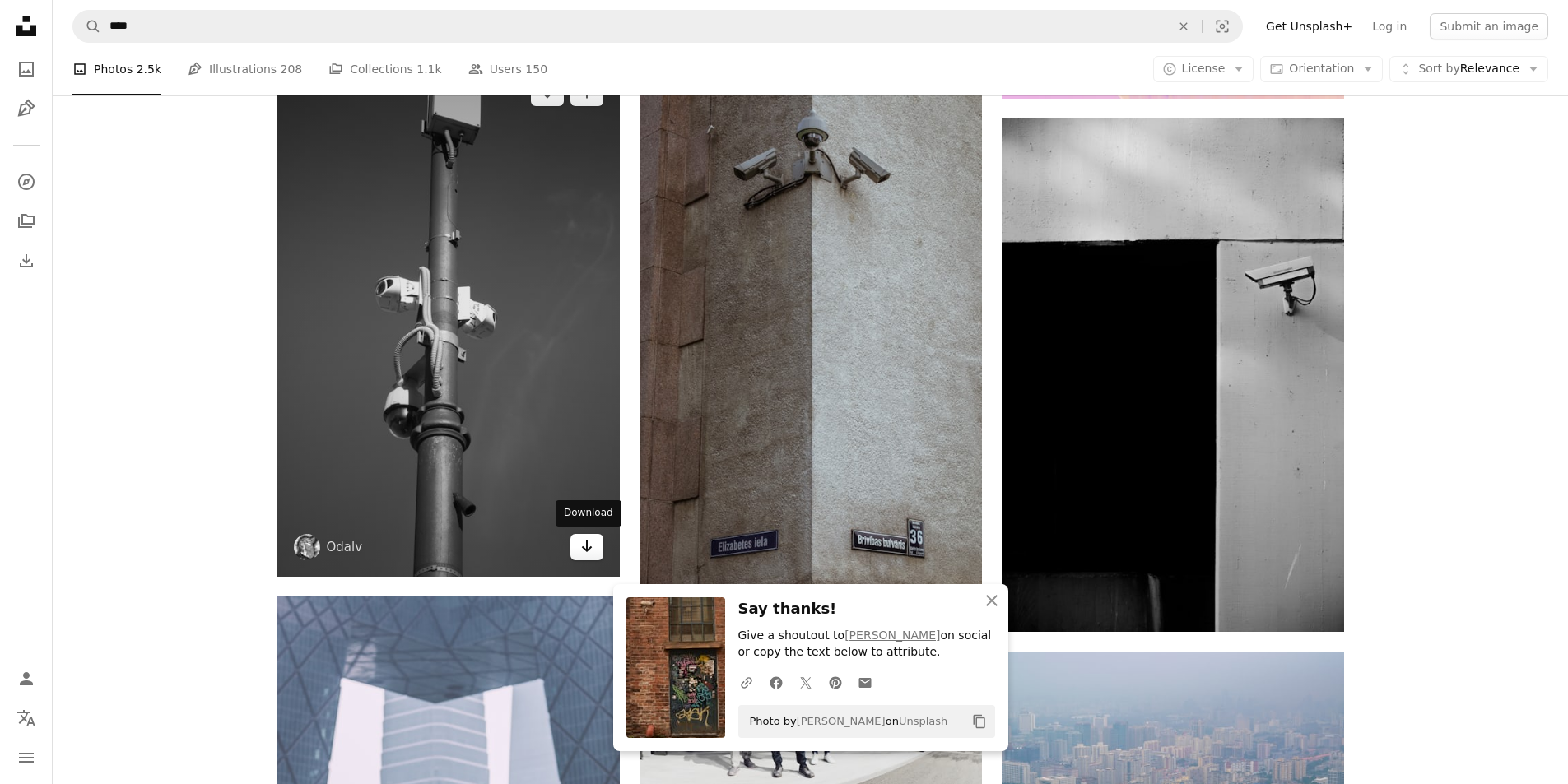
click at [580, 549] on icon "Arrow pointing down" at bounding box center [587, 546] width 14 height 19
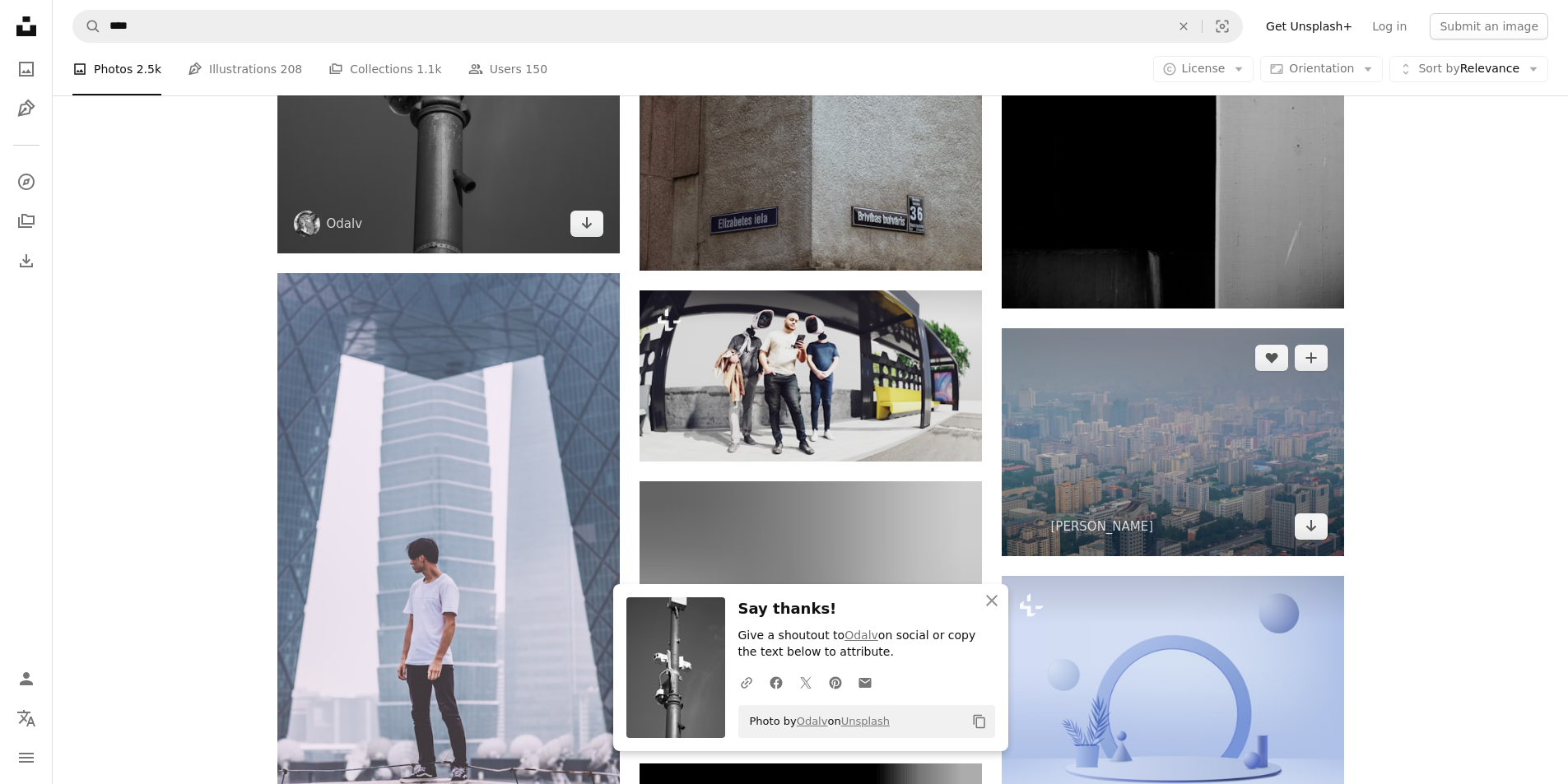
scroll to position [22377, 0]
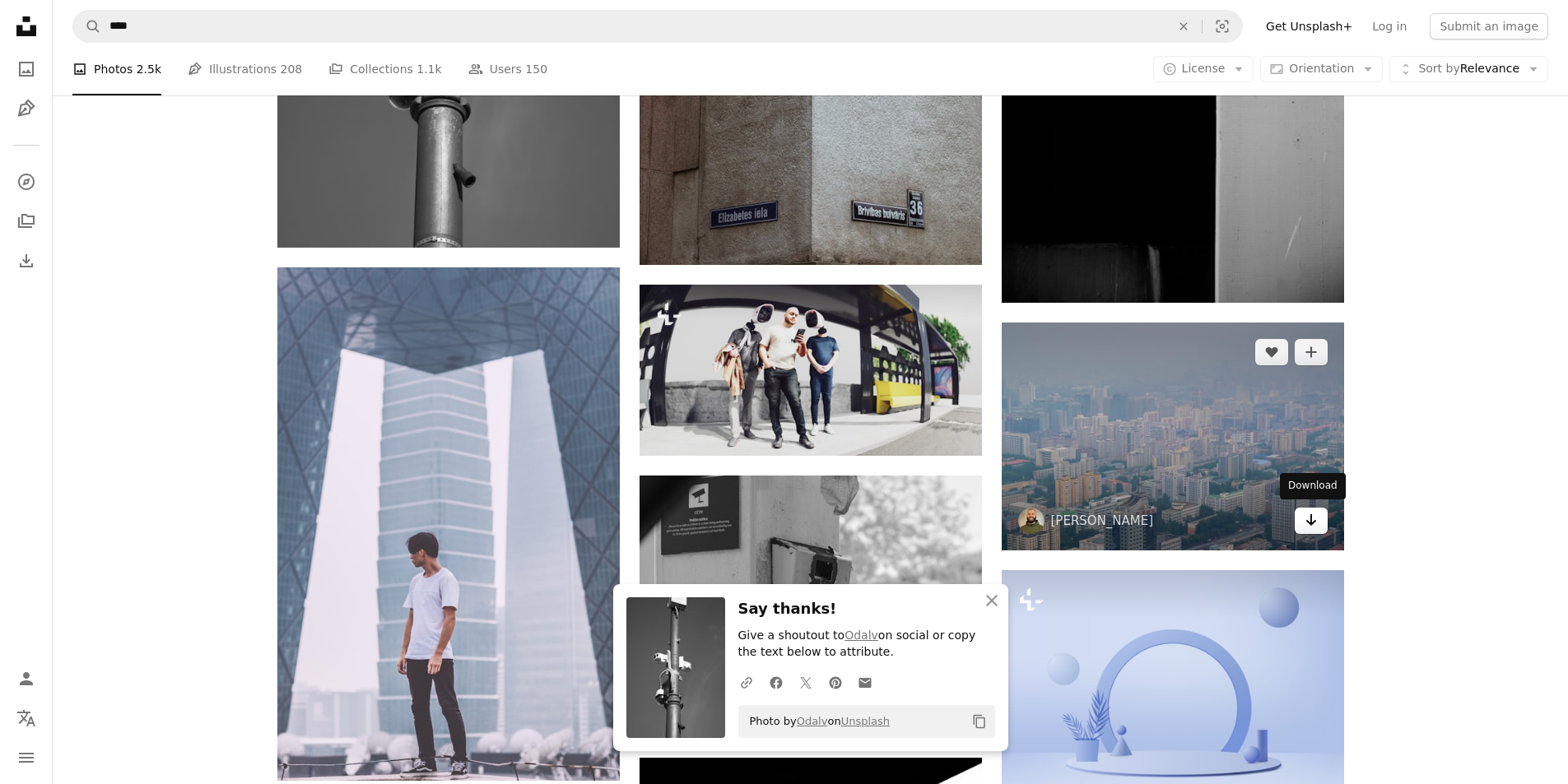
click at [1316, 519] on icon "Arrow pointing down" at bounding box center [1312, 519] width 14 height 19
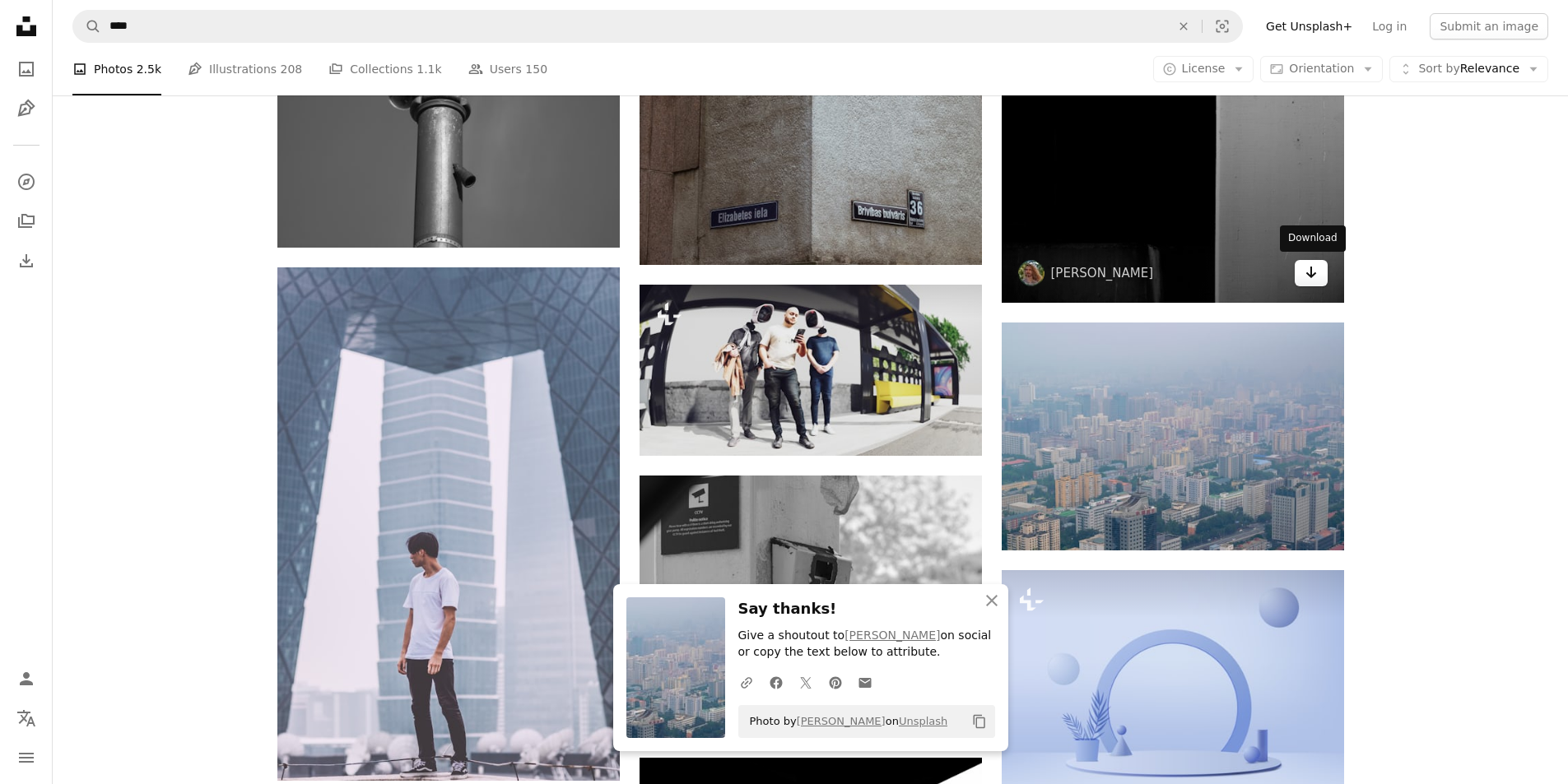
click at [1297, 277] on link "Arrow pointing down" at bounding box center [1311, 272] width 33 height 26
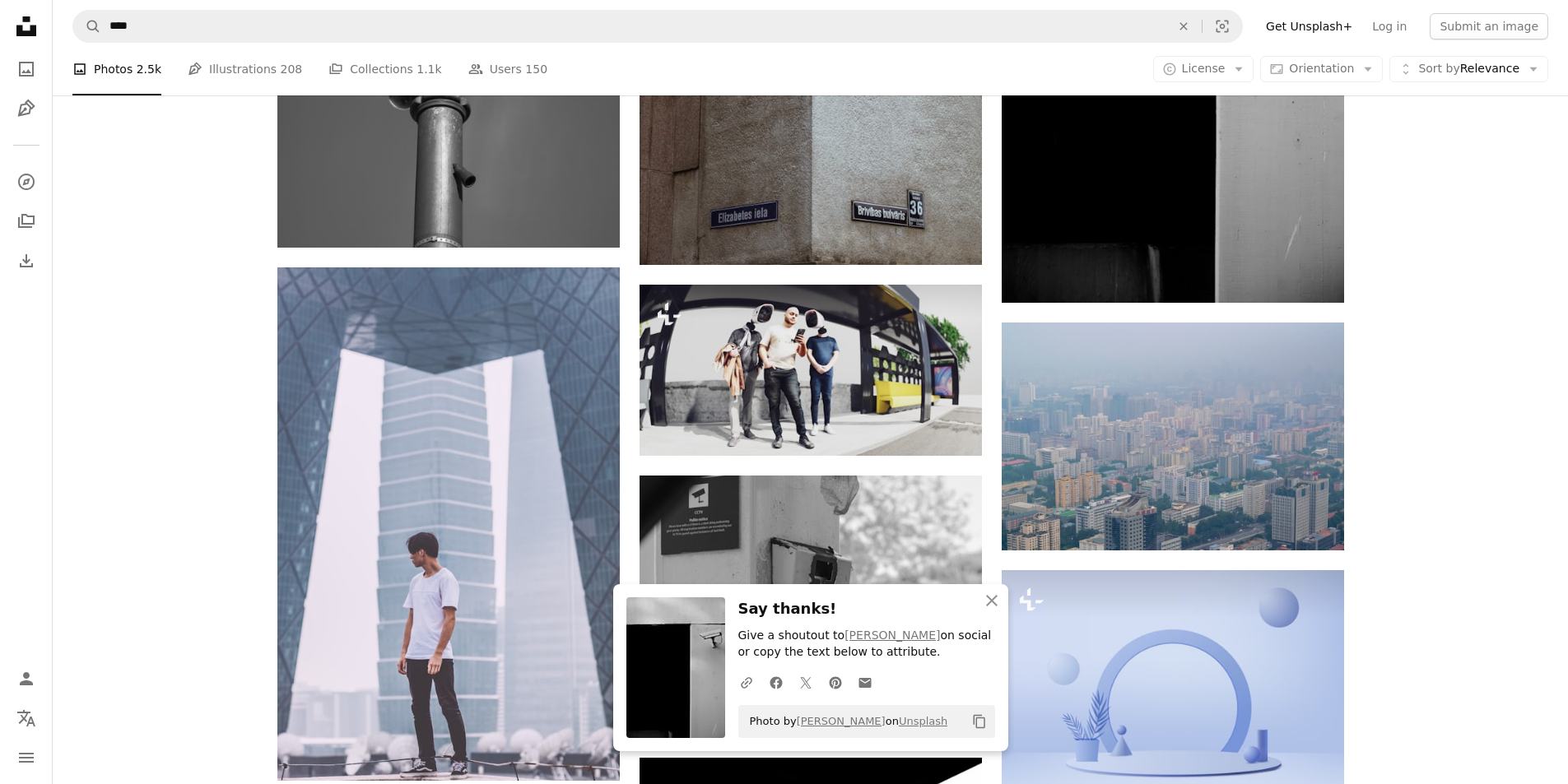
drag, startPoint x: 1402, startPoint y: 176, endPoint x: 1380, endPoint y: 213, distance: 43.0
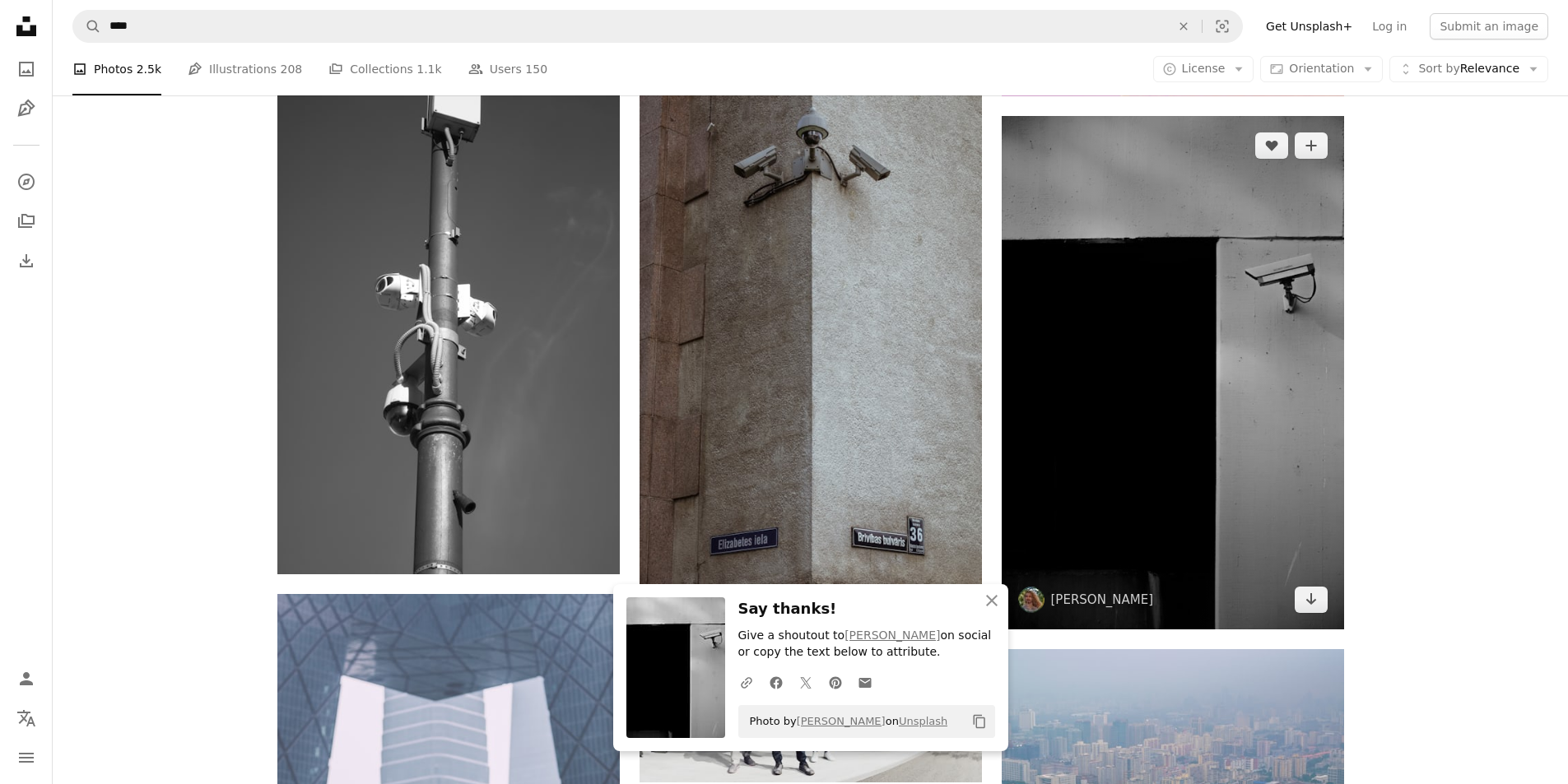
scroll to position [21883, 0]
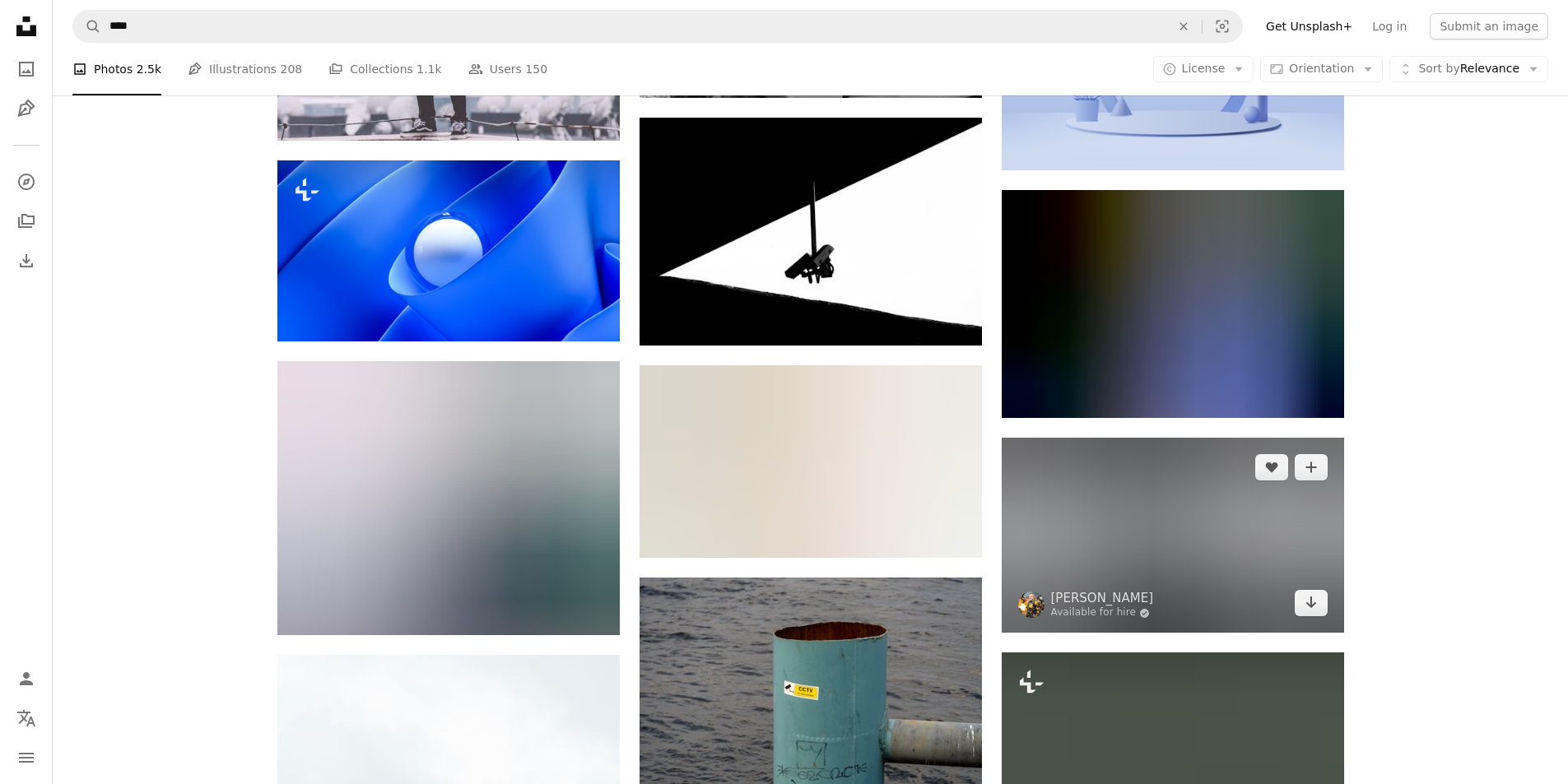
scroll to position [23117, 0]
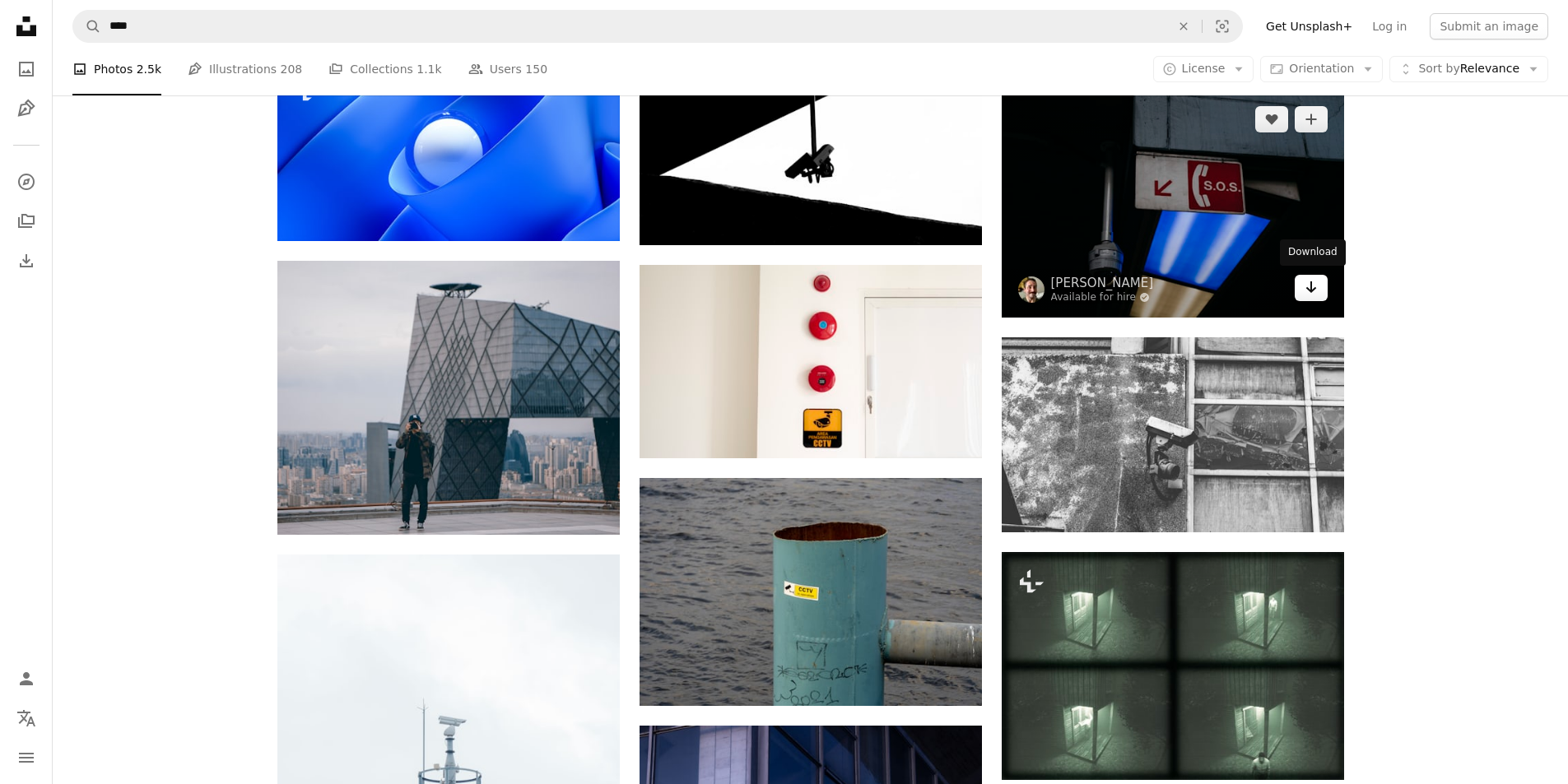
click at [1305, 293] on icon "Arrow pointing down" at bounding box center [1312, 287] width 14 height 19
